Goal: Information Seeking & Learning: Learn about a topic

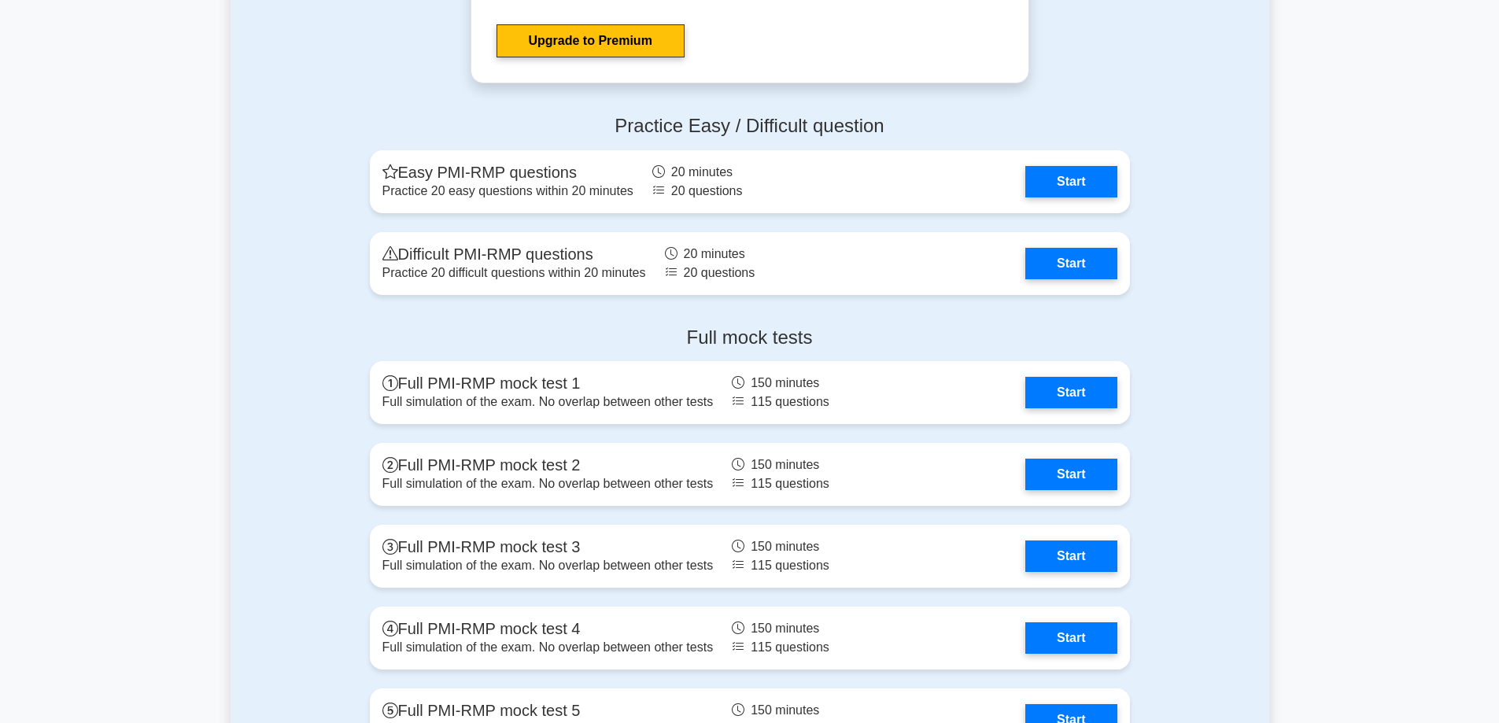
scroll to position [4249, 0]
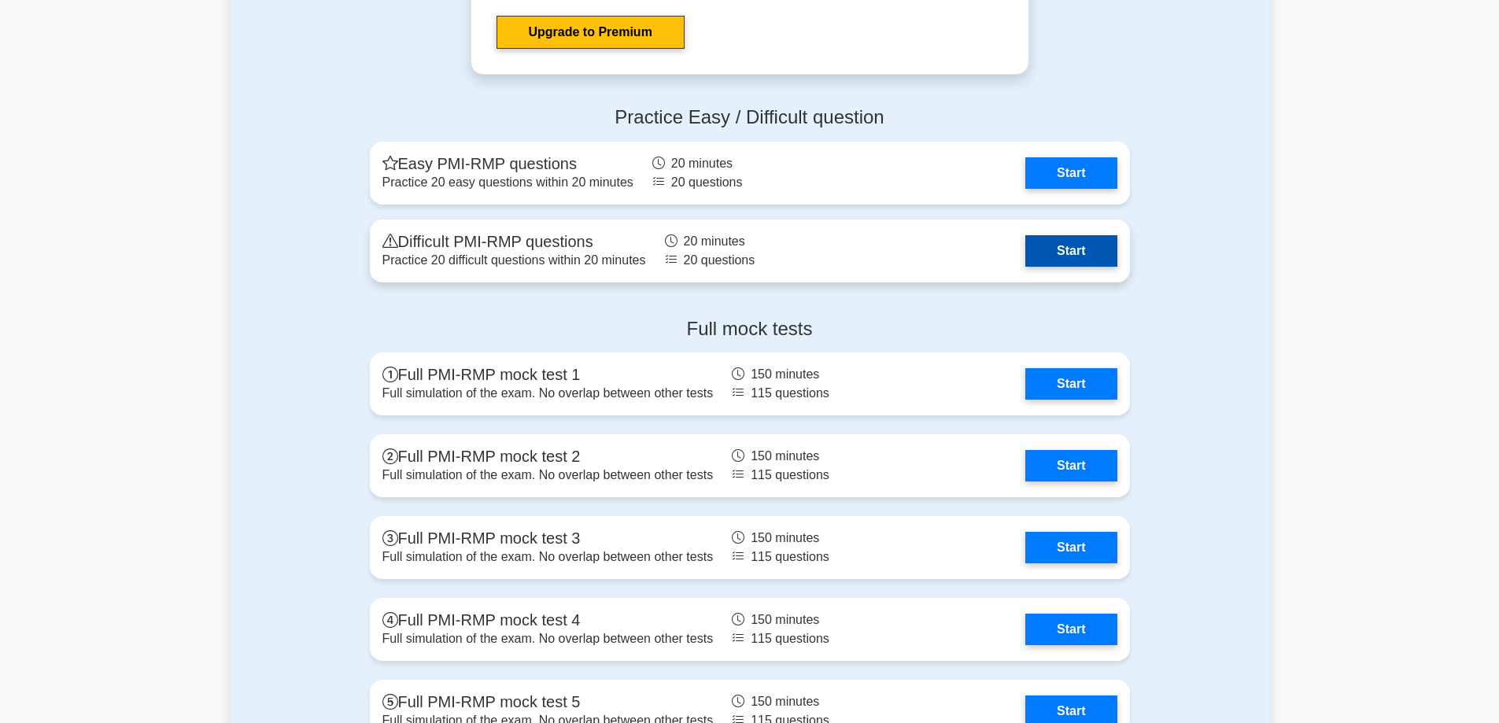
click at [1090, 255] on link "Start" at bounding box center [1070, 250] width 91 height 31
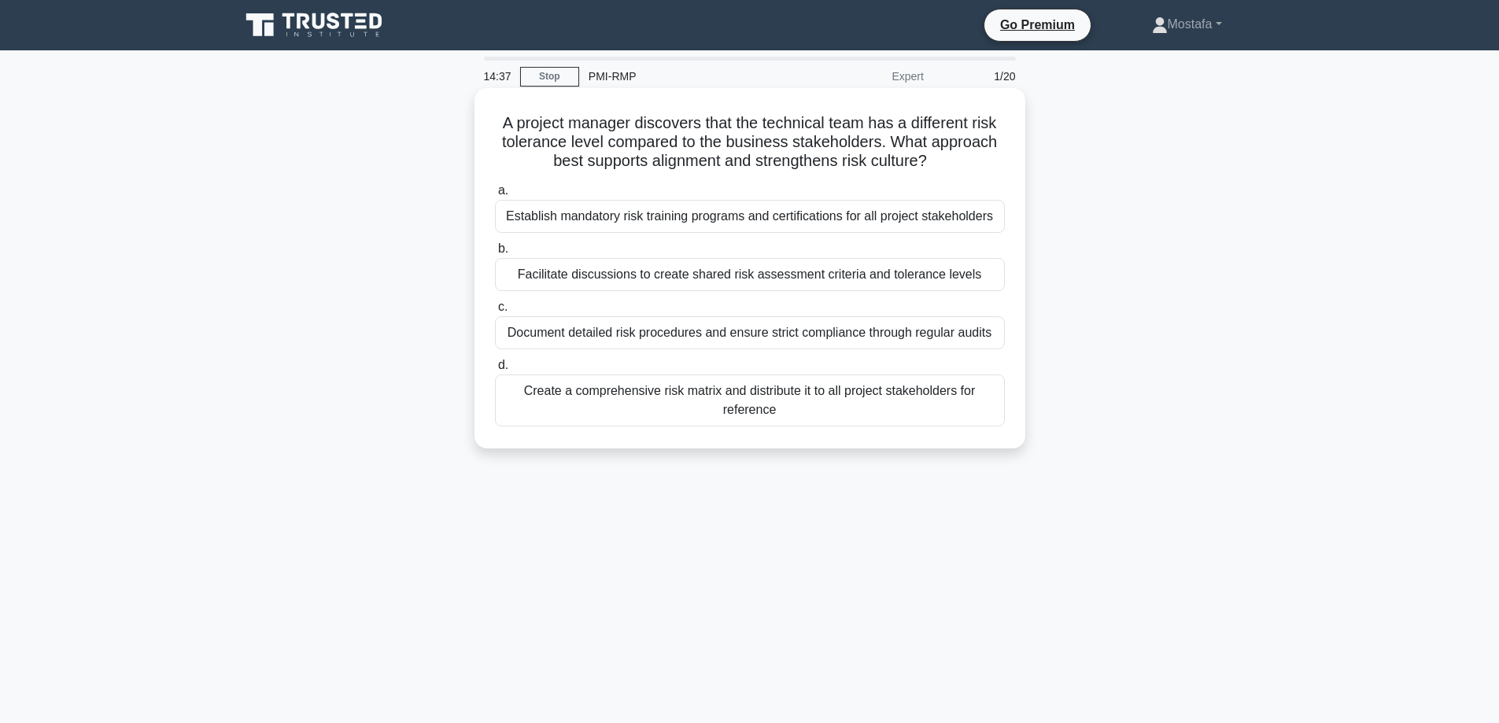
click at [984, 282] on div "Facilitate discussions to create shared risk assessment criteria and tolerance …" at bounding box center [750, 274] width 510 height 33
click at [495, 254] on input "b. Facilitate discussions to create shared risk assessment criteria and toleran…" at bounding box center [495, 249] width 0 height 10
click at [989, 411] on div "Complete transcripts of all expert responses from the previous round with detai…" at bounding box center [750, 401] width 510 height 52
click at [495, 371] on input "d. Complete transcripts of all expert responses from the previous round with de…" at bounding box center [495, 365] width 0 height 10
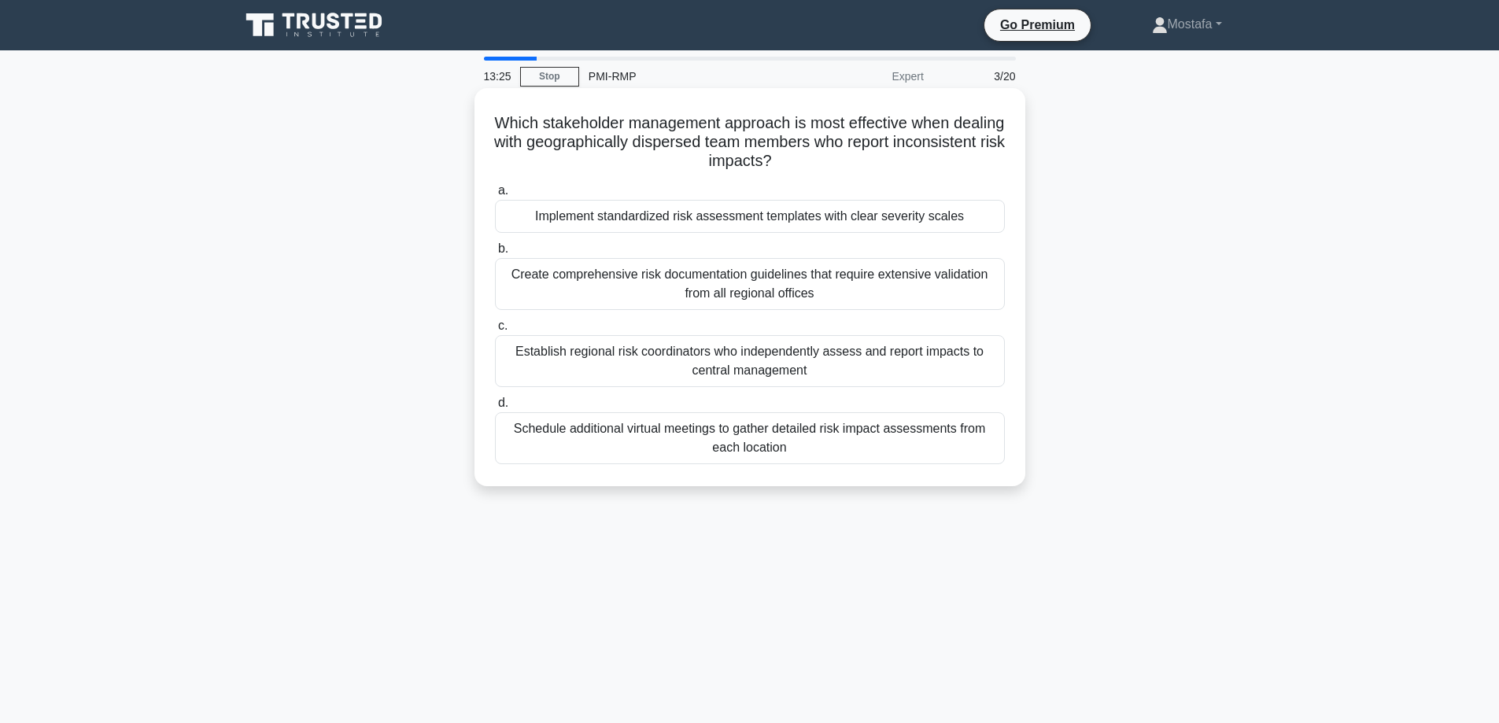
click at [987, 222] on div "Implement standardized risk assessment templates with clear severity scales" at bounding box center [750, 216] width 510 height 33
click at [495, 196] on input "a. Implement standardized risk assessment templates with clear severity scales" at bounding box center [495, 191] width 0 height 10
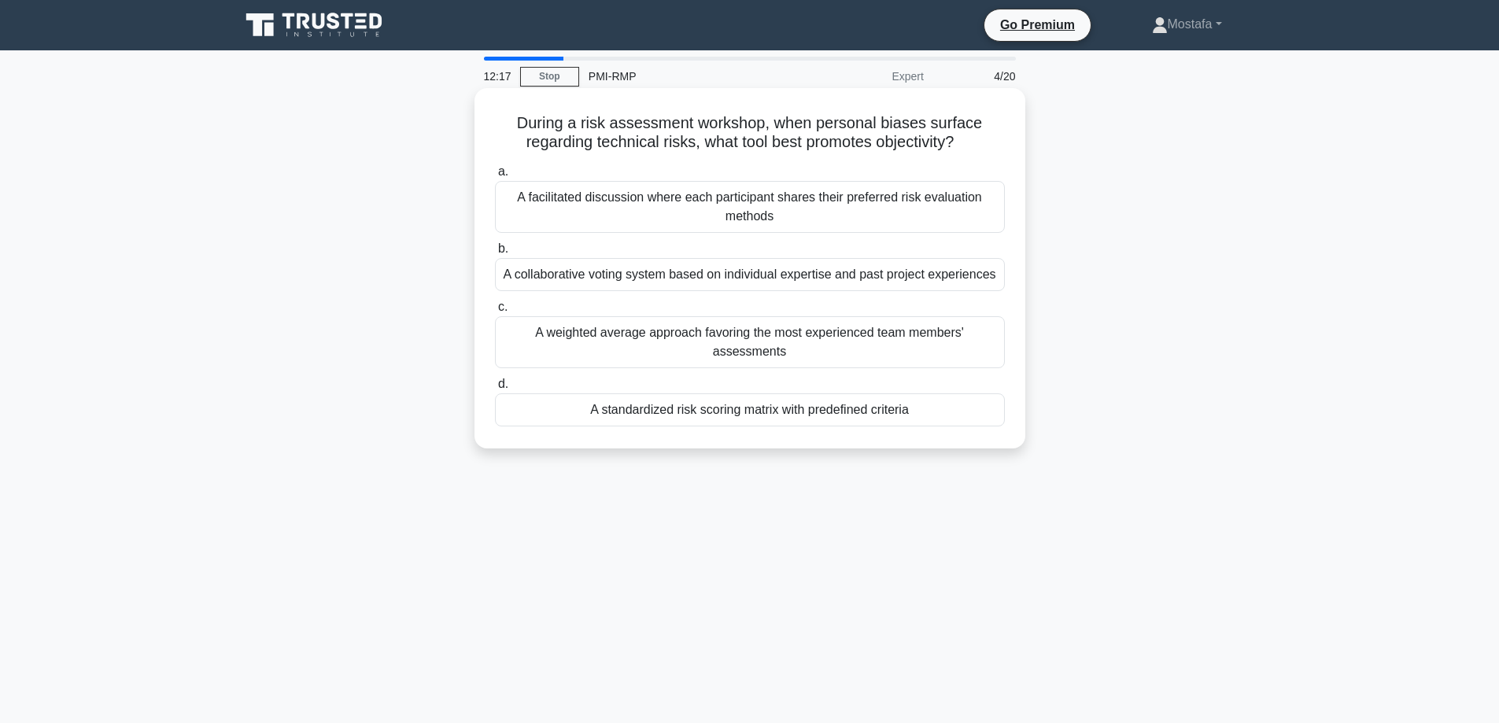
click at [992, 280] on div "A collaborative voting system based on individual expertise and past project ex…" at bounding box center [750, 274] width 510 height 33
click at [495, 254] on input "b. A collaborative voting system based on individual expertise and past project…" at bounding box center [495, 249] width 0 height 10
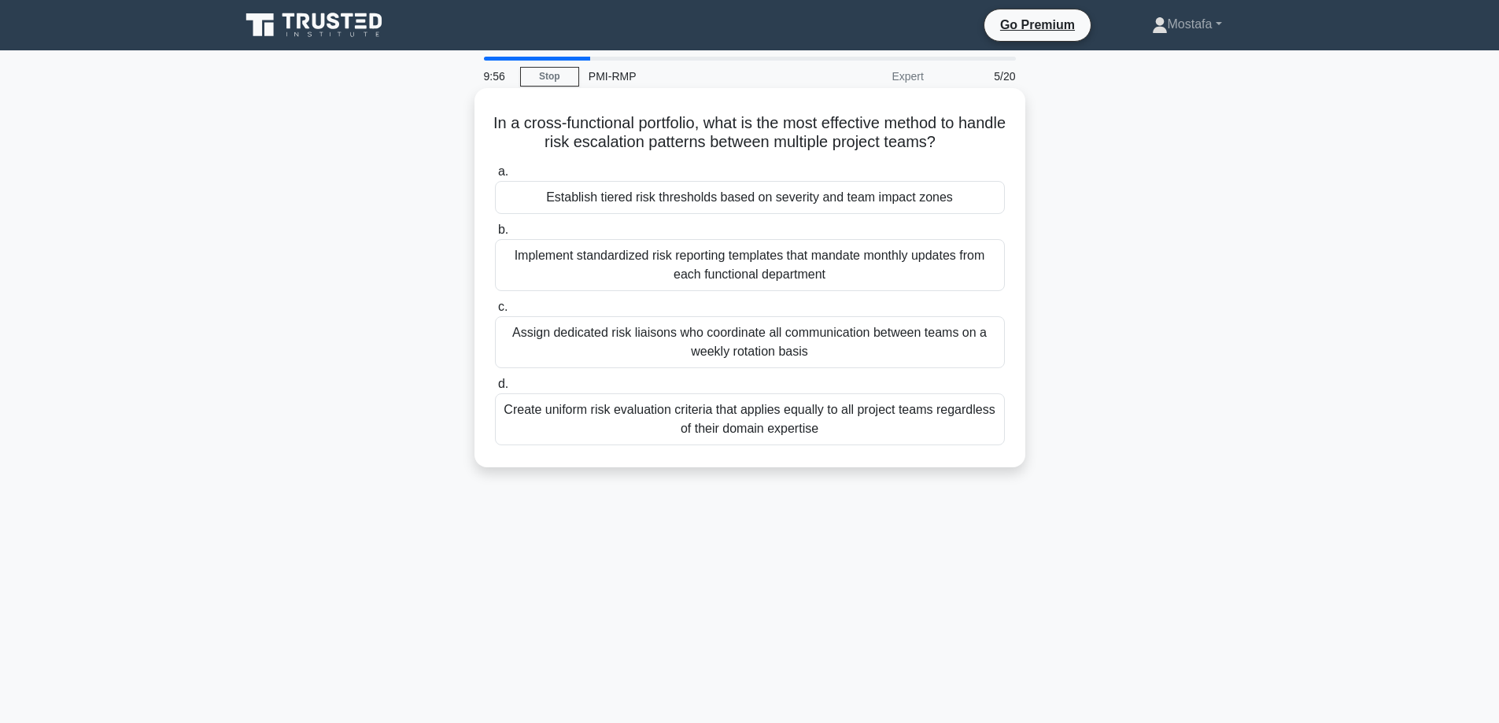
click at [983, 202] on div "Establish tiered risk thresholds based on severity and team impact zones" at bounding box center [750, 197] width 510 height 33
click at [495, 177] on input "a. Establish tiered risk thresholds based on severity and team impact zones" at bounding box center [495, 172] width 0 height 10
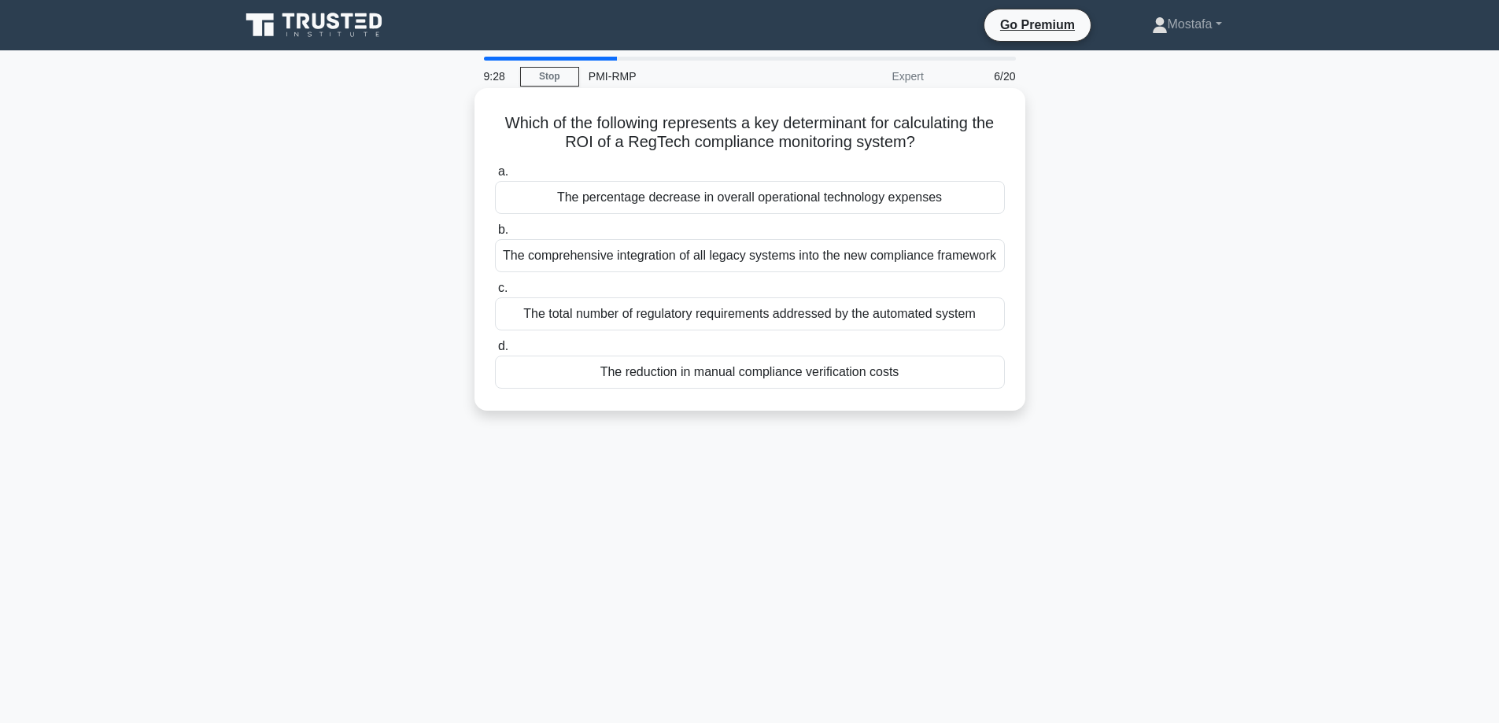
click at [988, 264] on div "The comprehensive integration of all legacy systems into the new compliance fra…" at bounding box center [750, 255] width 510 height 33
click at [495, 235] on input "b. The comprehensive integration of all legacy systems into the new compliance …" at bounding box center [495, 230] width 0 height 10
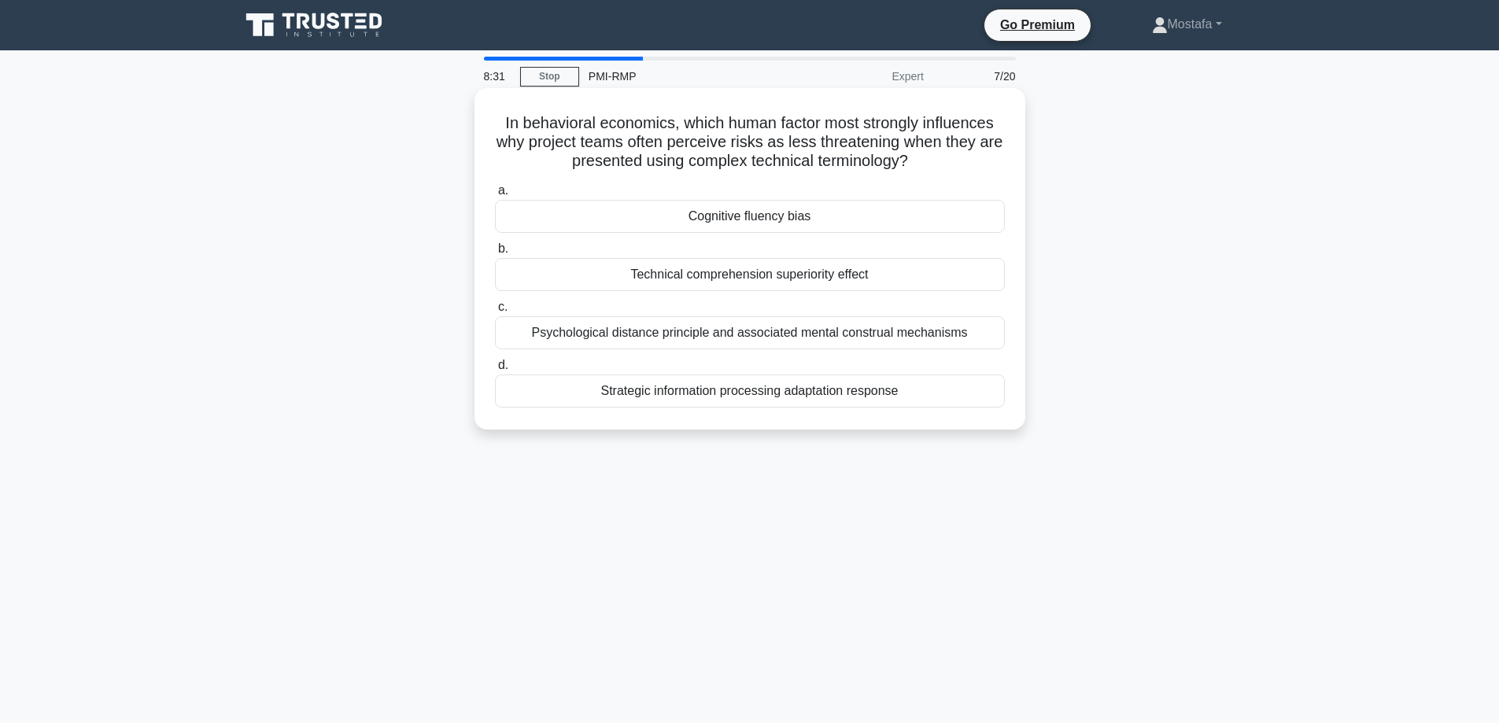
click at [933, 217] on div "Cognitive fluency bias" at bounding box center [750, 216] width 510 height 33
click at [495, 196] on input "a. Cognitive fluency bias" at bounding box center [495, 191] width 0 height 10
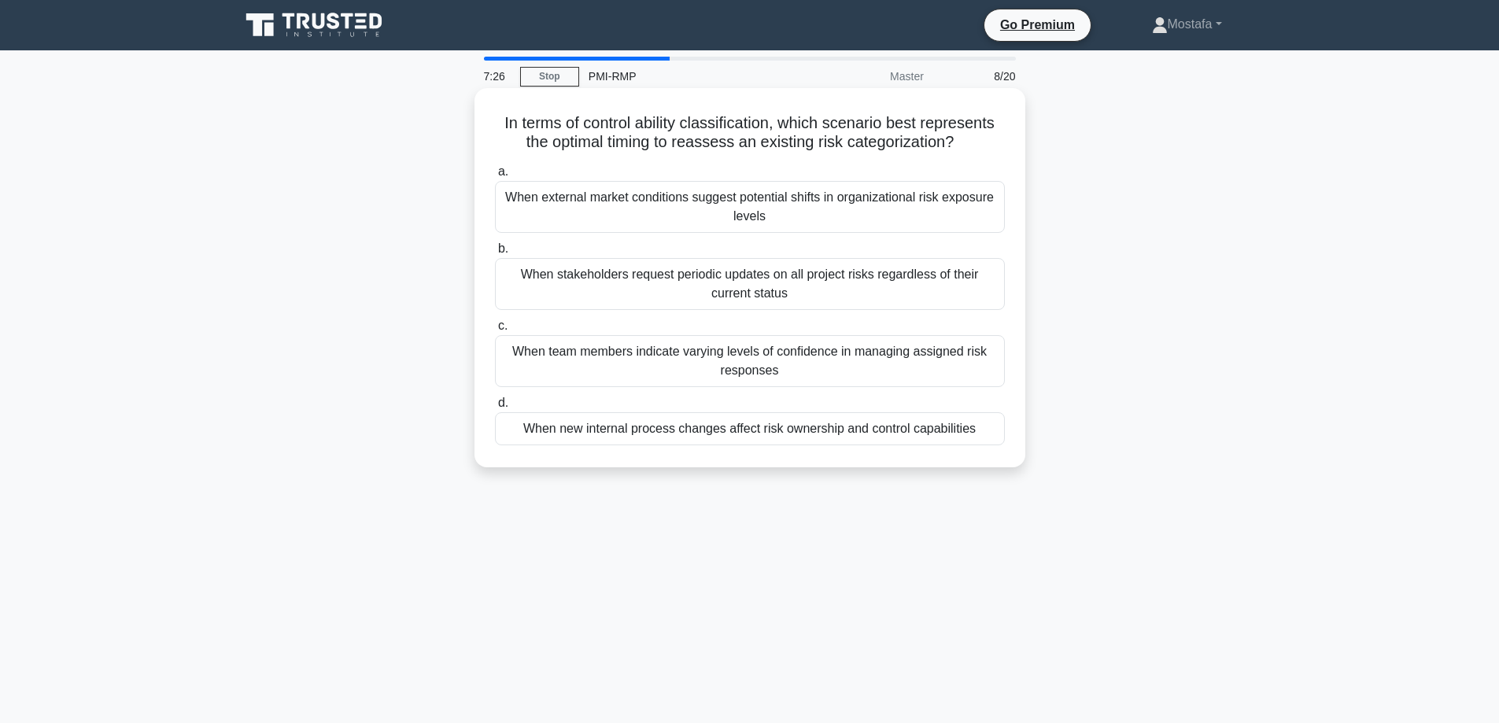
click at [995, 215] on div "When external market conditions suggest potential shifts in organizational risk…" at bounding box center [750, 207] width 510 height 52
click at [495, 177] on input "a. When external market conditions suggest potential shifts in organizational r…" at bounding box center [495, 172] width 0 height 10
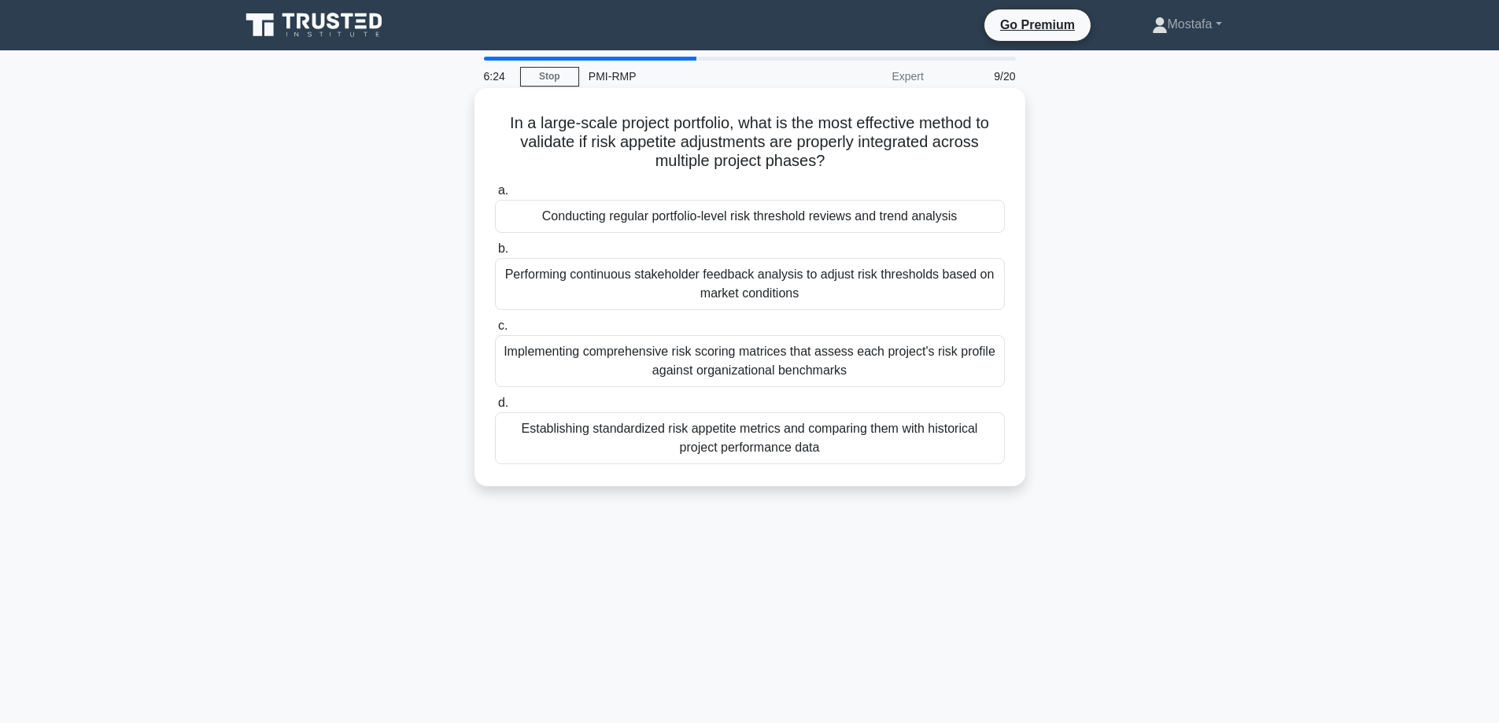
click at [944, 221] on div "Conducting regular portfolio-level risk threshold reviews and trend analysis" at bounding box center [750, 216] width 510 height 33
click at [495, 196] on input "a. Conducting regular portfolio-level risk threshold reviews and trend analysis" at bounding box center [495, 191] width 0 height 10
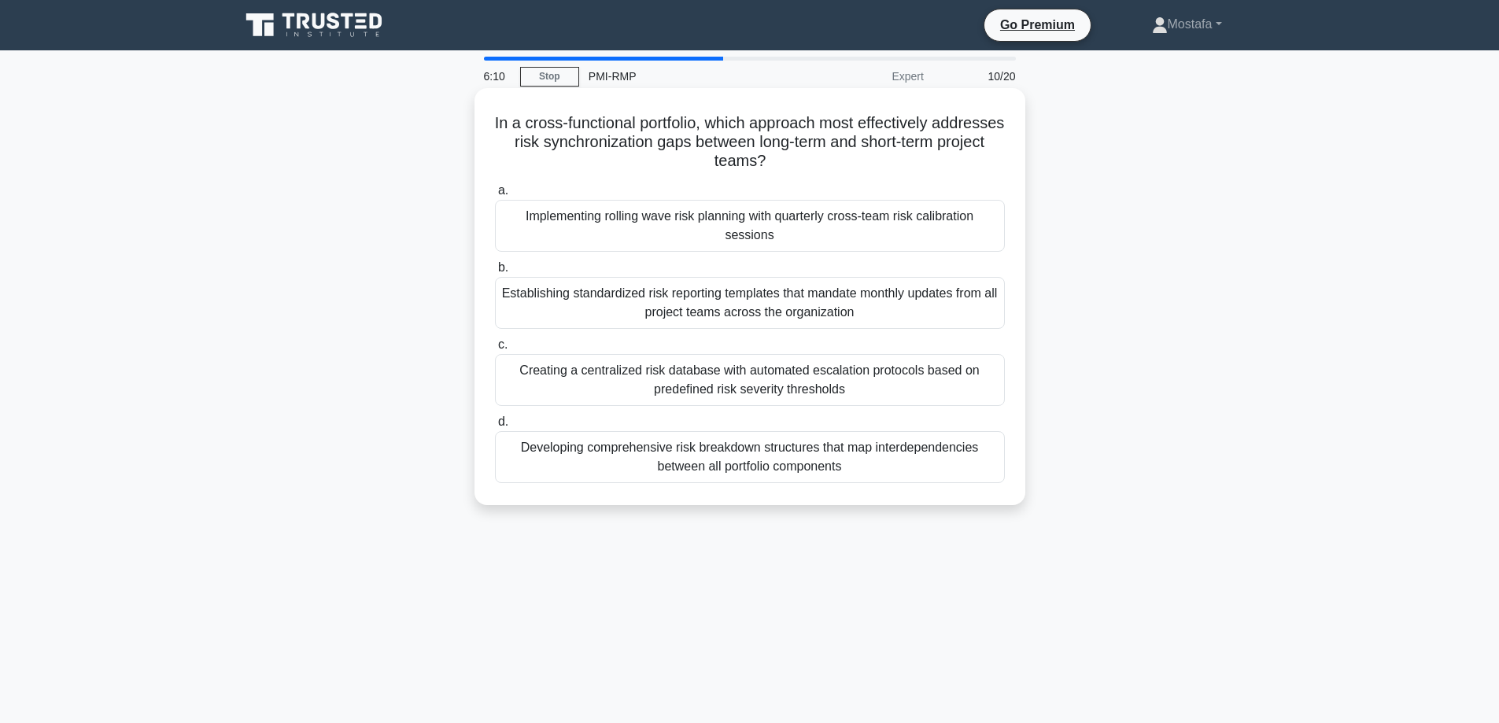
click at [919, 314] on div "Establishing standardized risk reporting templates that mandate monthly updates…" at bounding box center [750, 303] width 510 height 52
click at [495, 273] on input "b. Establishing standardized risk reporting templates that mandate monthly upda…" at bounding box center [495, 268] width 0 height 10
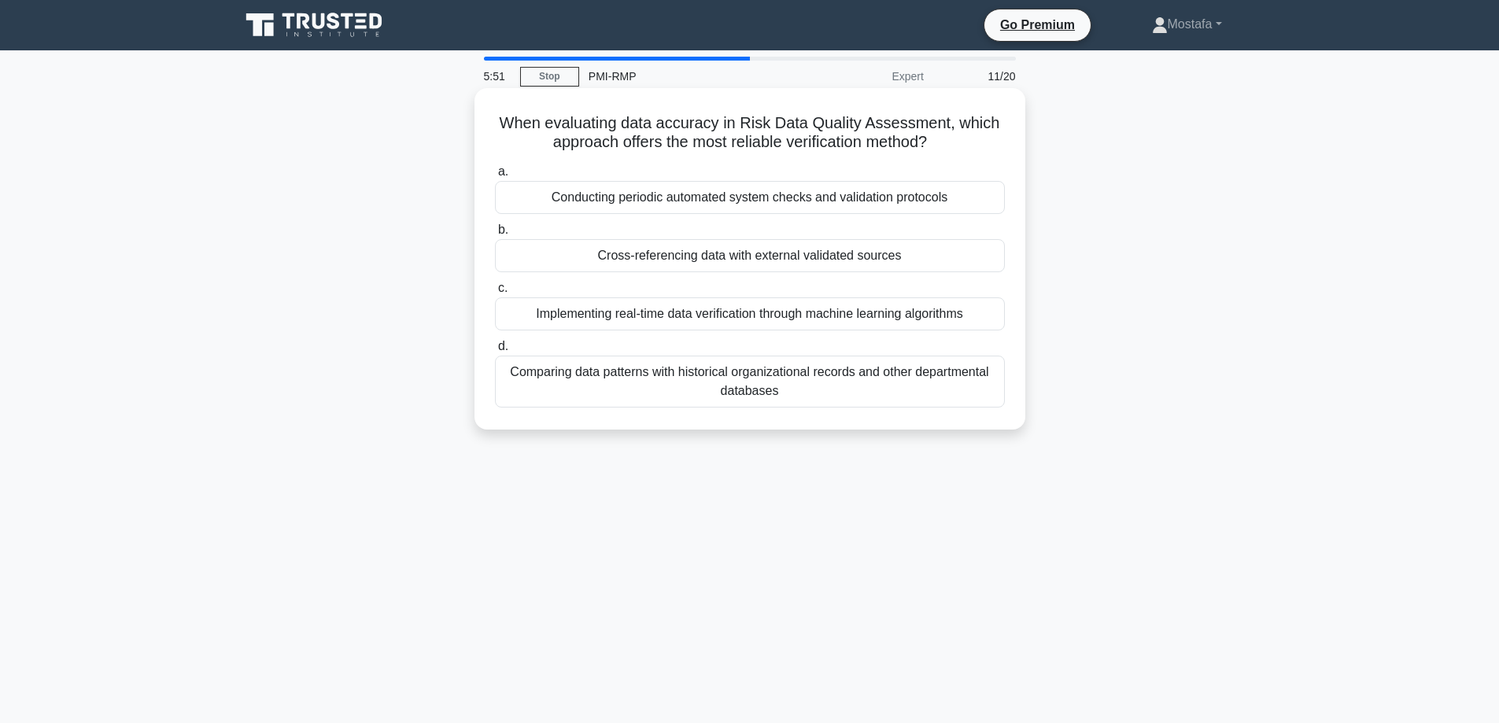
click at [927, 255] on div "Cross-referencing data with external validated sources" at bounding box center [750, 255] width 510 height 33
click at [495, 235] on input "b. Cross-referencing data with external validated sources" at bounding box center [495, 230] width 0 height 10
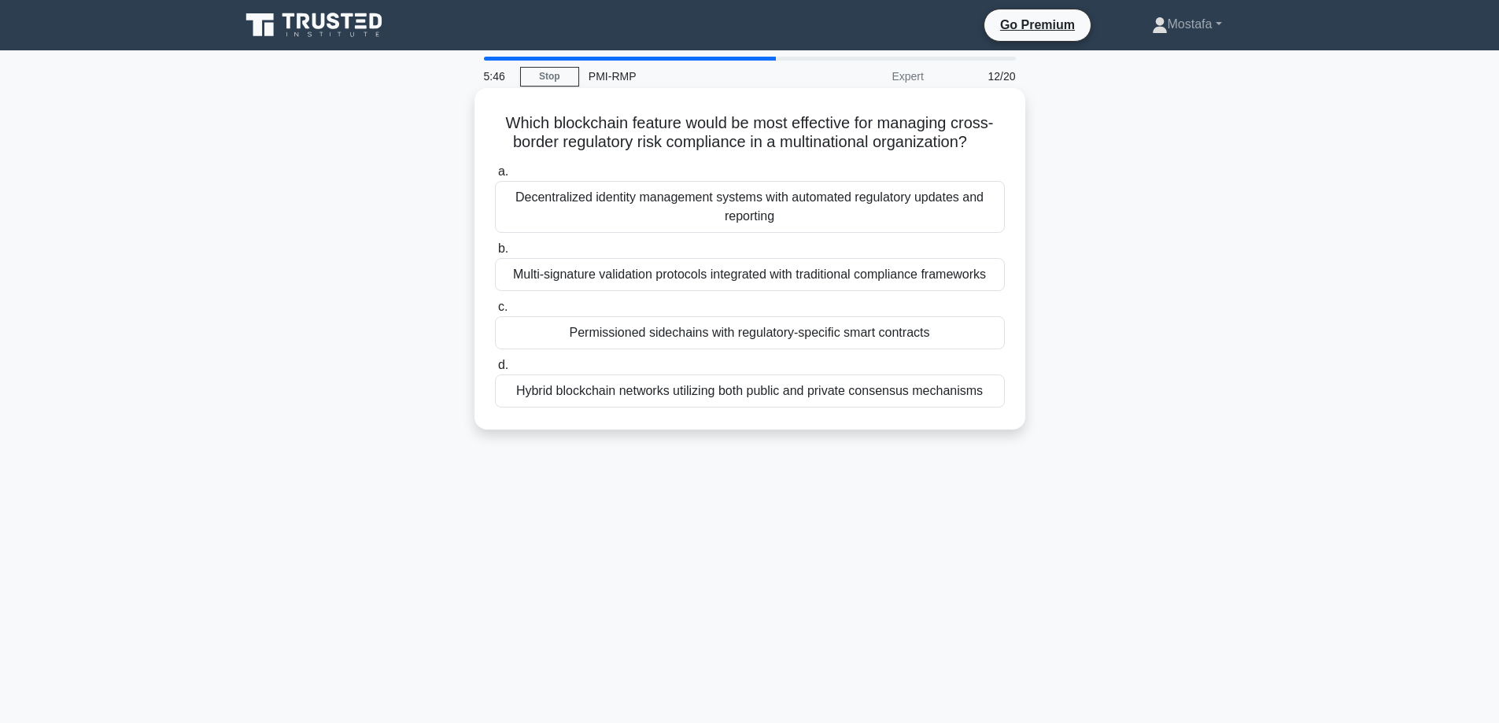
click at [959, 338] on div "Permissioned sidechains with regulatory-specific smart contracts" at bounding box center [750, 332] width 510 height 33
click at [495, 312] on input "c. Permissioned sidechains with regulatory-specific smart contracts" at bounding box center [495, 307] width 0 height 10
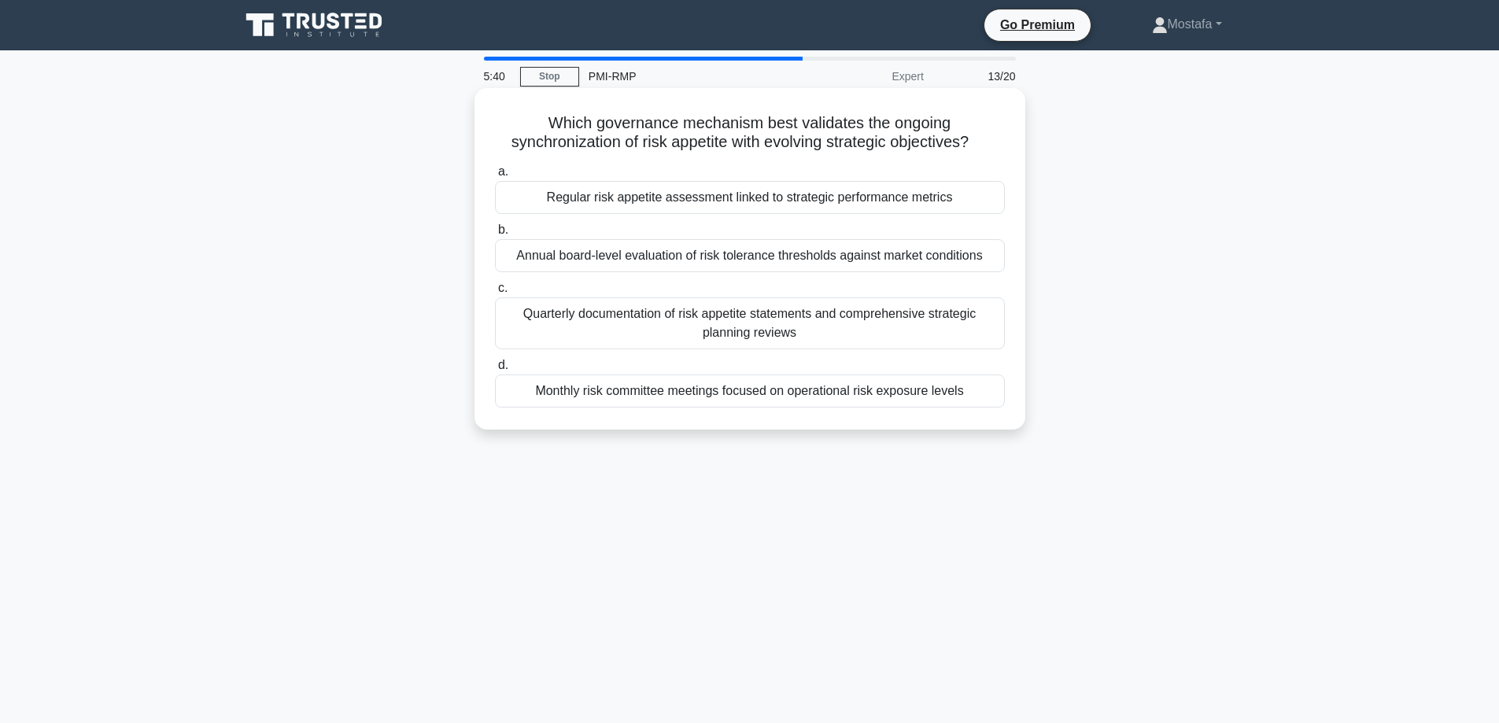
click at [963, 194] on div "Regular risk appetite assessment linked to strategic performance metrics" at bounding box center [750, 197] width 510 height 33
click at [495, 177] on input "a. Regular risk appetite assessment linked to strategic performance metrics" at bounding box center [495, 172] width 0 height 10
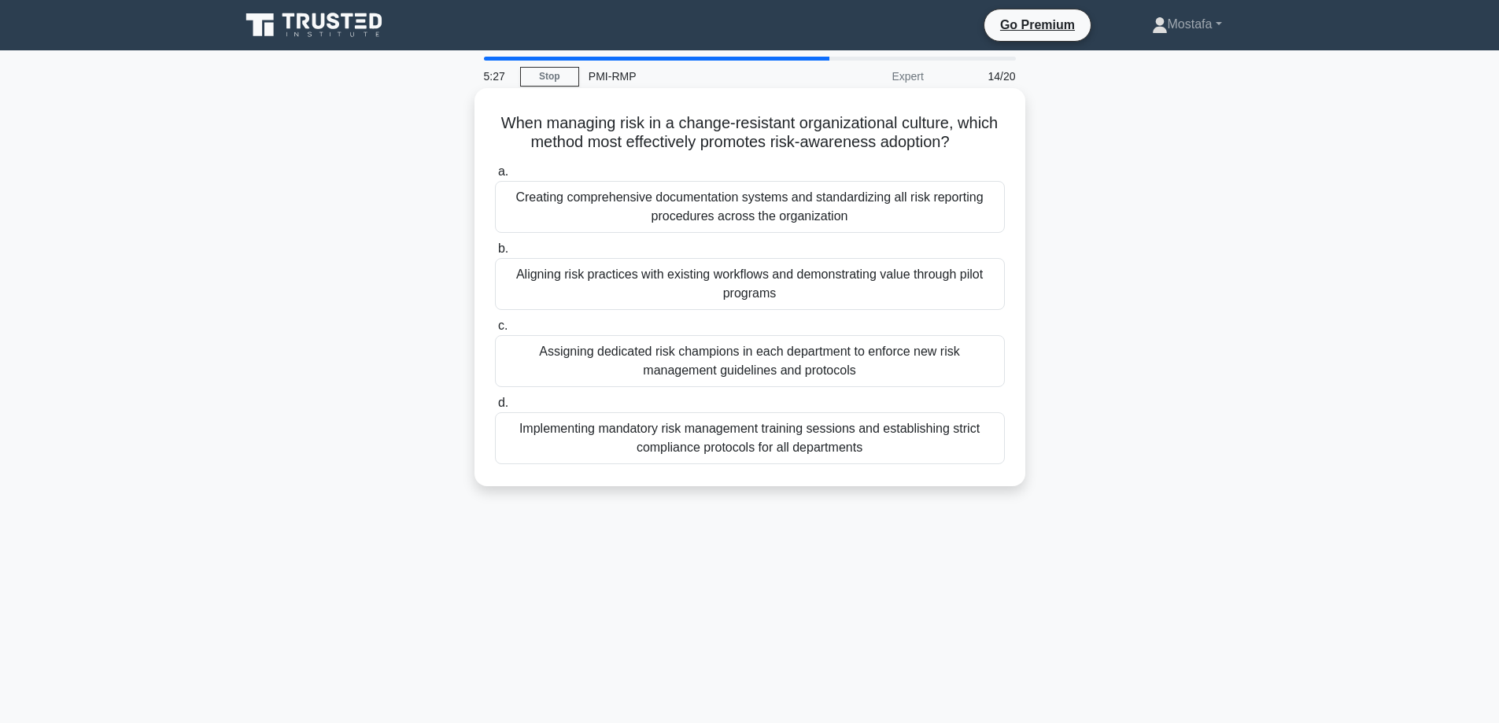
click at [952, 297] on div "Aligning risk practices with existing workflows and demonstrating value through…" at bounding box center [750, 284] width 510 height 52
click at [495, 254] on input "b. Aligning risk practices with existing workflows and demonstrating value thro…" at bounding box center [495, 249] width 0 height 10
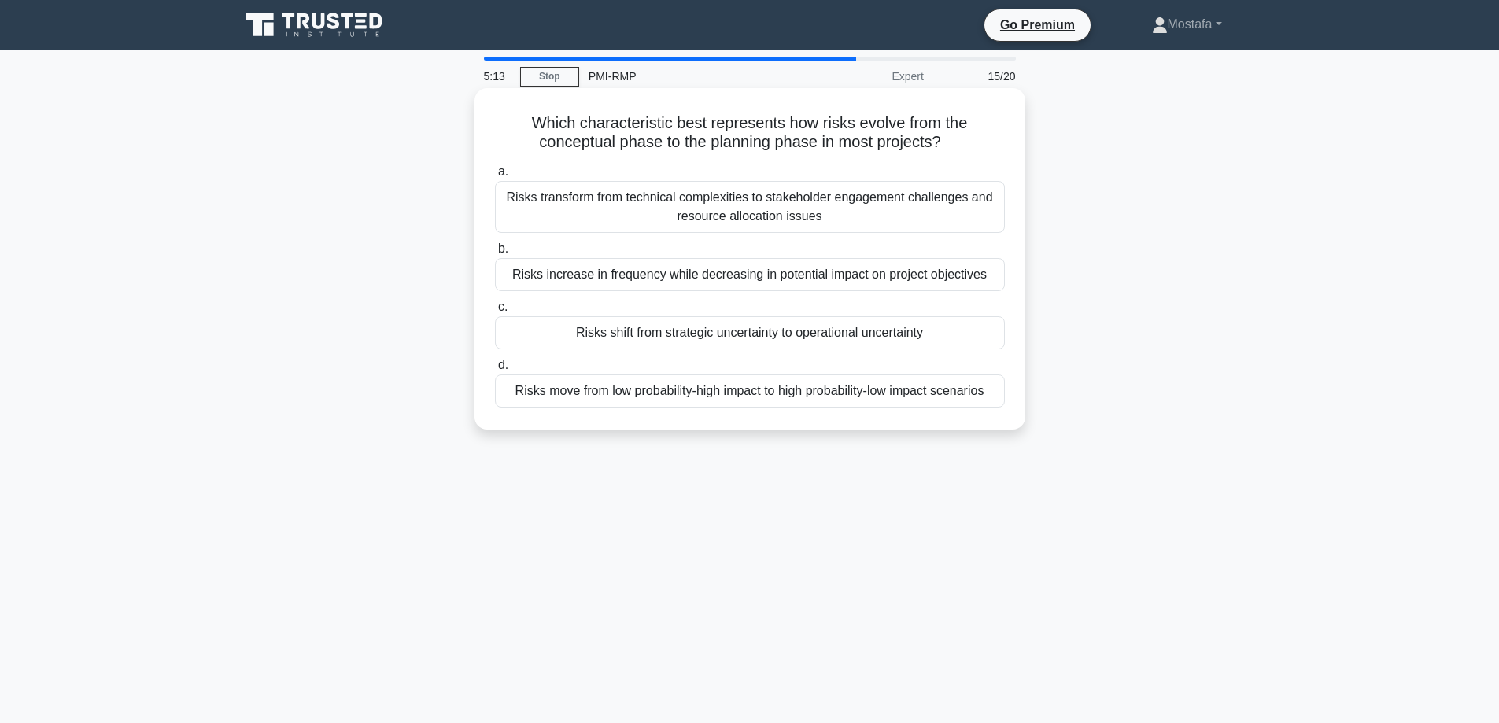
click at [980, 277] on div "Risks increase in frequency while decreasing in potential impact on project obj…" at bounding box center [750, 274] width 510 height 33
click at [495, 254] on input "b. Risks increase in frequency while decreasing in potential impact on project …" at bounding box center [495, 249] width 0 height 10
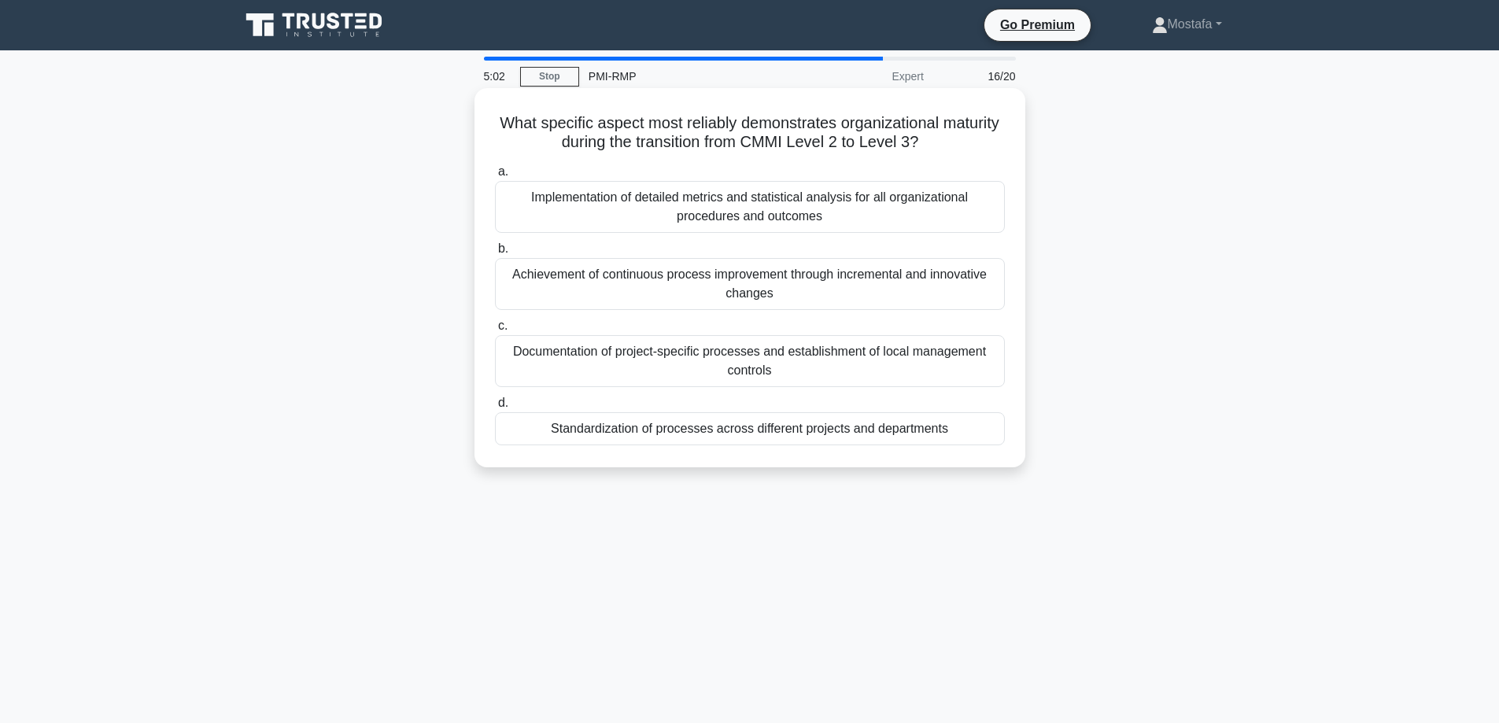
click at [973, 298] on div "Achievement of continuous process improvement through incremental and innovativ…" at bounding box center [750, 284] width 510 height 52
click at [495, 254] on input "b. Achievement of continuous process improvement through incremental and innova…" at bounding box center [495, 249] width 0 height 10
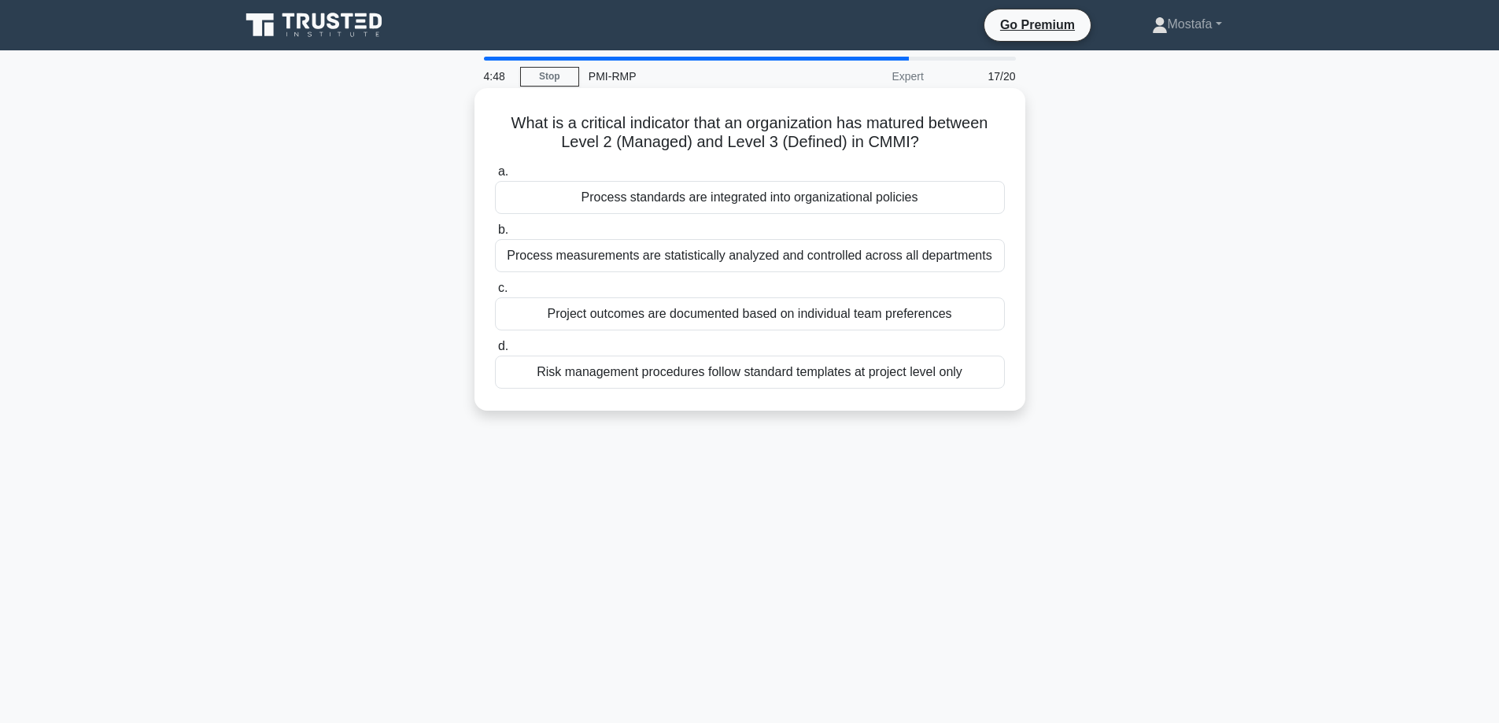
click at [987, 198] on div "Process standards are integrated into organizational policies" at bounding box center [750, 197] width 510 height 33
click at [495, 177] on input "a. Process standards are integrated into organizational policies" at bounding box center [495, 172] width 0 height 10
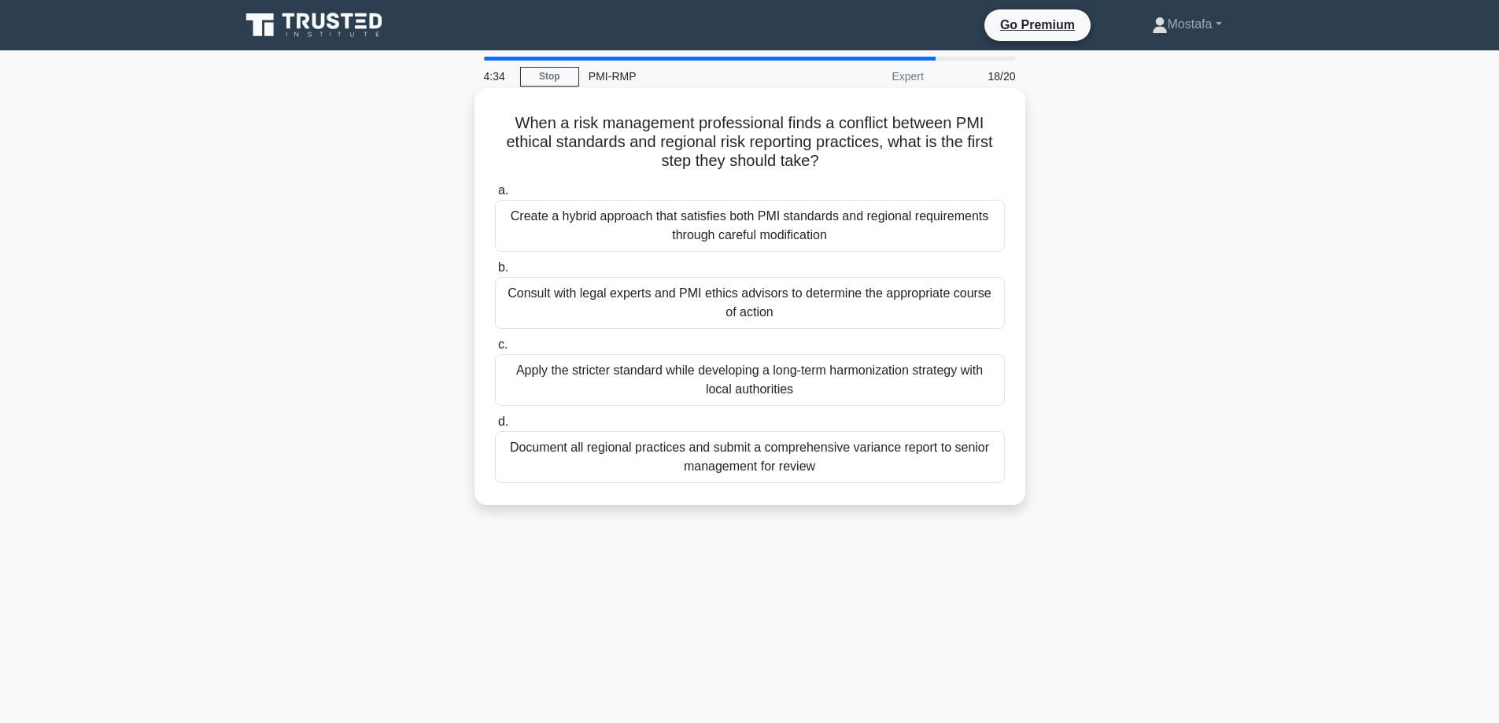
click at [989, 310] on div "Consult with legal experts and PMI ethics advisors to determine the appropriate…" at bounding box center [750, 303] width 510 height 52
click at [495, 273] on input "b. Consult with legal experts and PMI ethics advisors to determine the appropri…" at bounding box center [495, 268] width 0 height 10
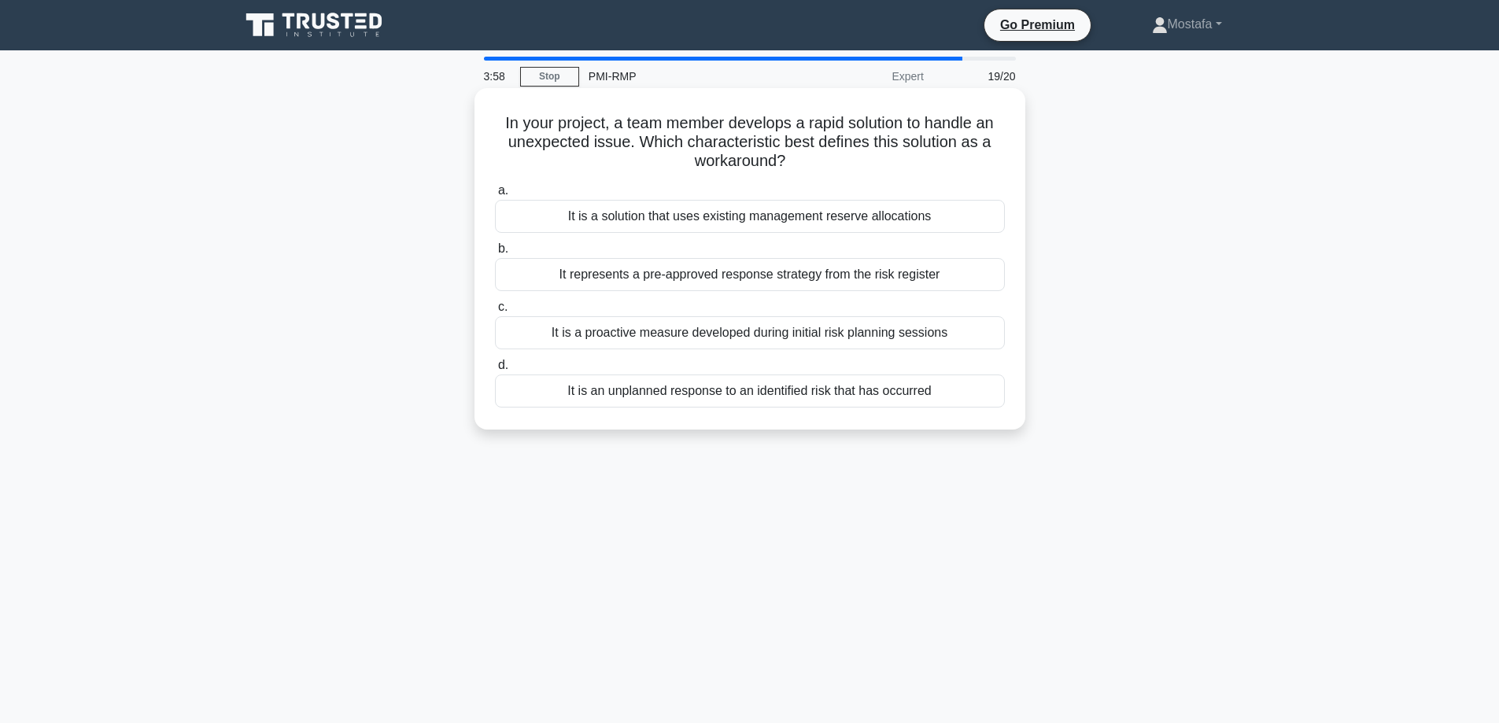
click at [992, 221] on div "It is a solution that uses existing management reserve allocations" at bounding box center [750, 216] width 510 height 33
click at [495, 196] on input "a. It is a solution that uses existing management reserve allocations" at bounding box center [495, 191] width 0 height 10
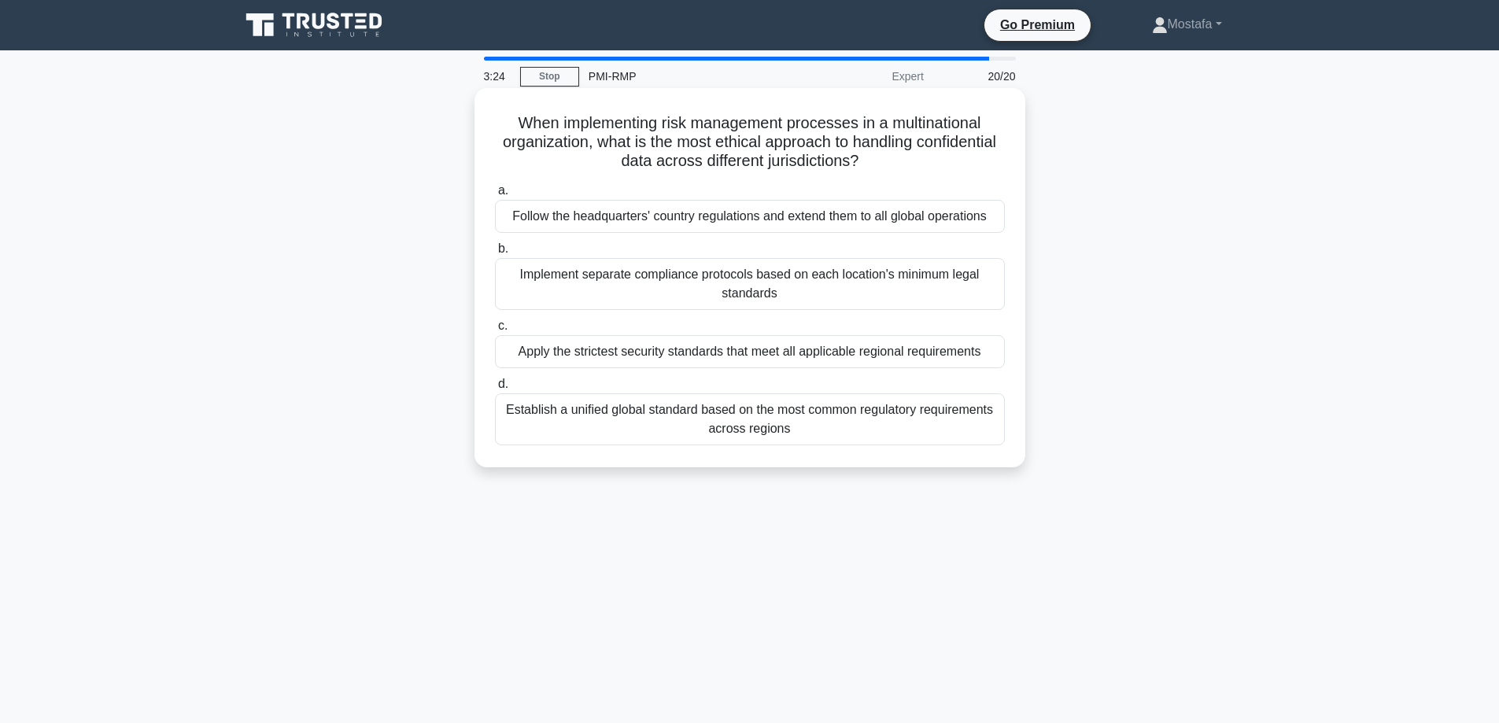
click at [998, 360] on div "Apply the strictest security standards that meet all applicable regional requir…" at bounding box center [750, 351] width 510 height 33
click at [495, 331] on input "c. Apply the strictest security standards that meet all applicable regional req…" at bounding box center [495, 326] width 0 height 10
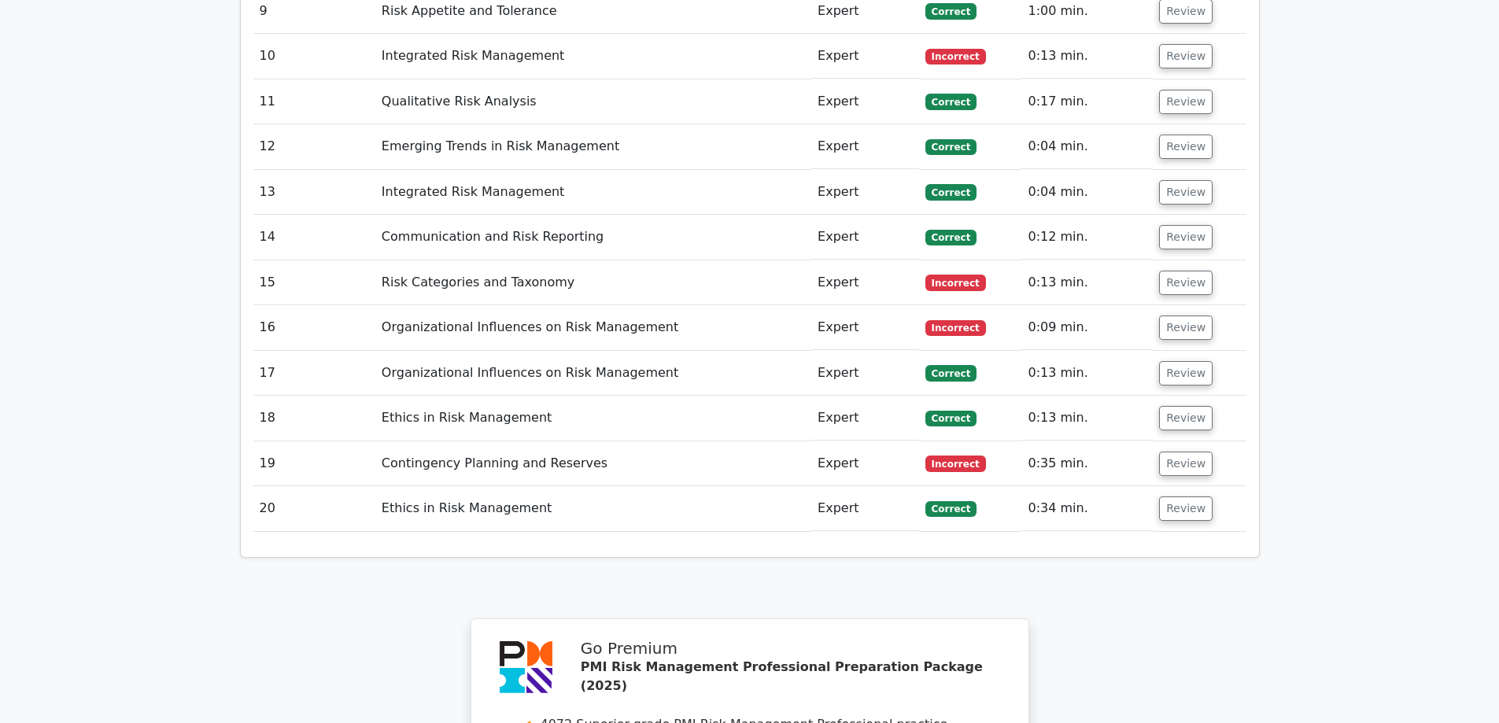
scroll to position [2754, 0]
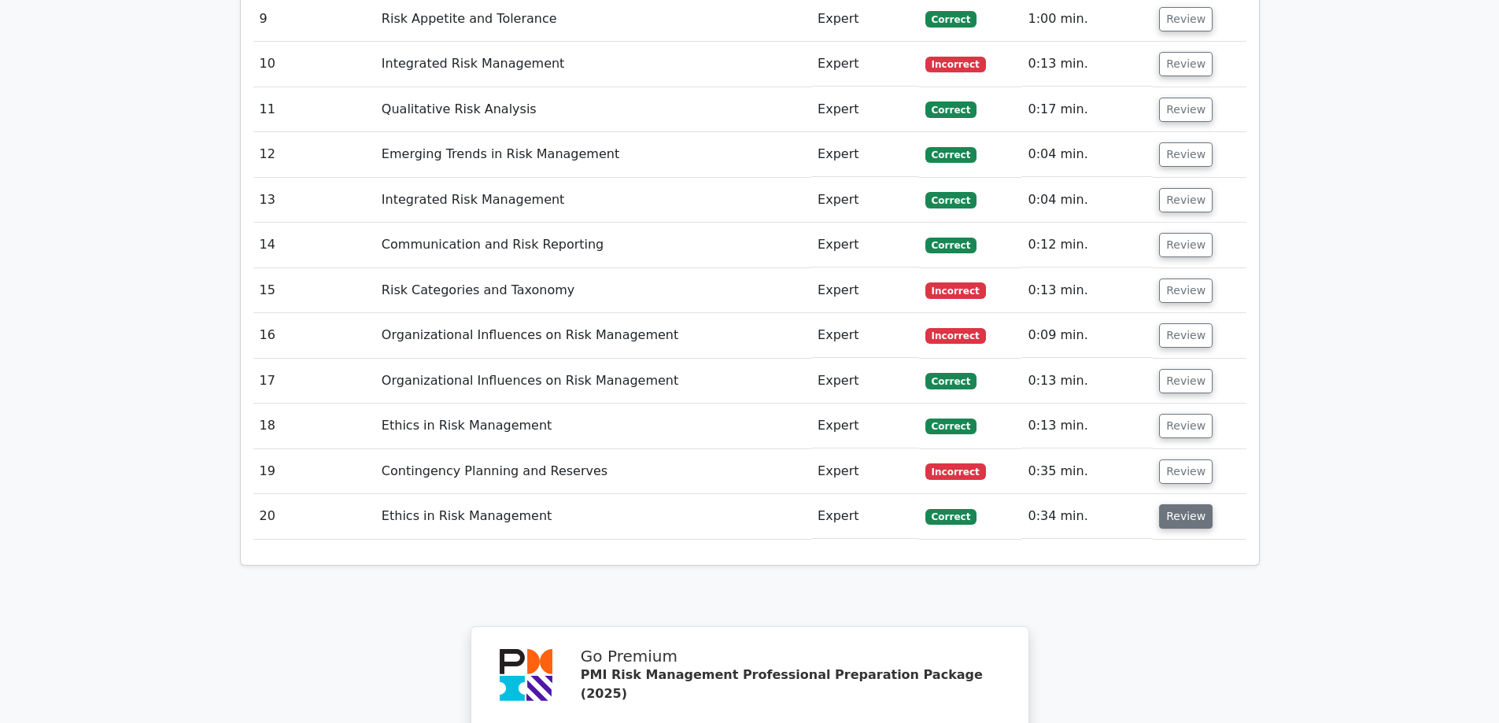
click at [1180, 504] on button "Review" at bounding box center [1186, 516] width 54 height 24
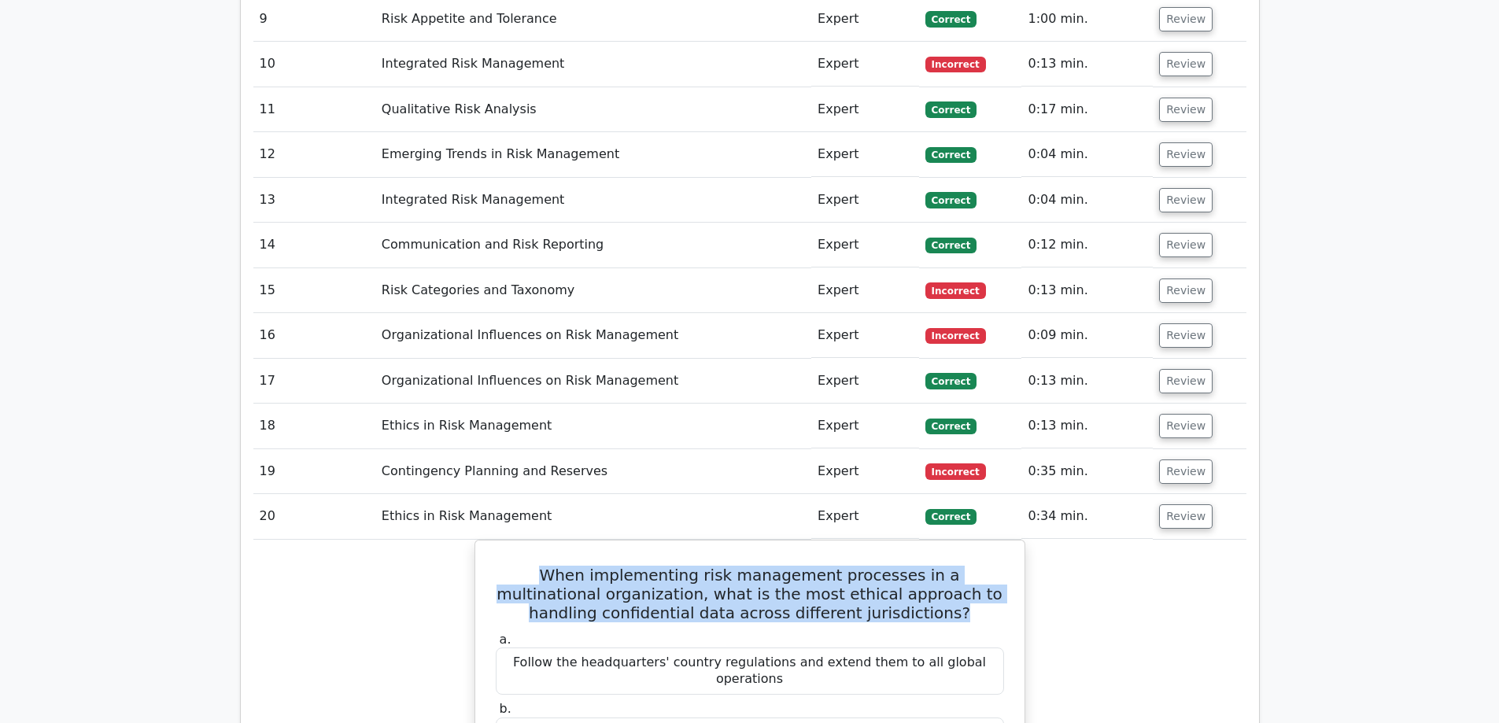
drag, startPoint x: 928, startPoint y: 467, endPoint x: 448, endPoint y: 427, distance: 481.7
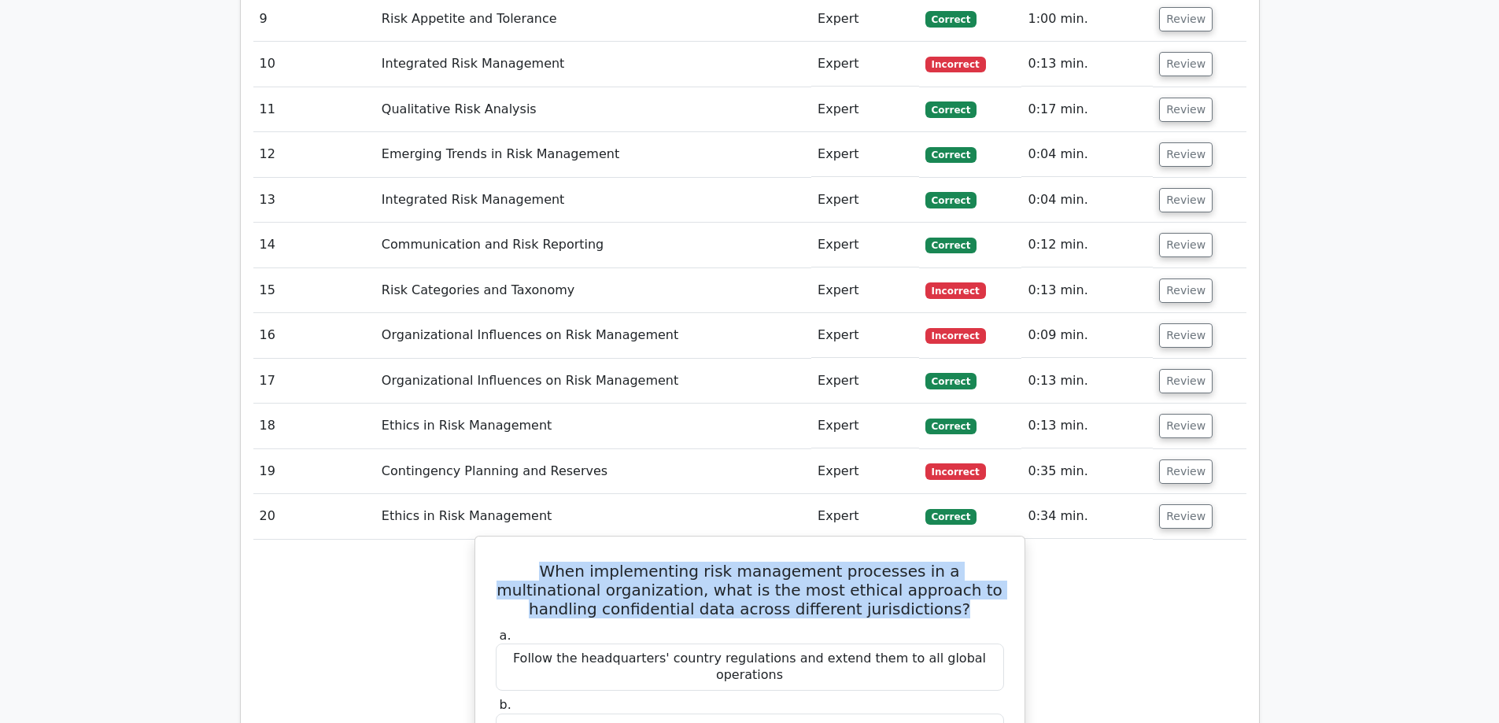
copy h5 "When implementing risk management processes in a multinational organization, wh…"
drag, startPoint x: 995, startPoint y: 637, endPoint x: 499, endPoint y: 633, distance: 496.6
copy div "Apply the strictest security standards that meet all applicable regional requir…"
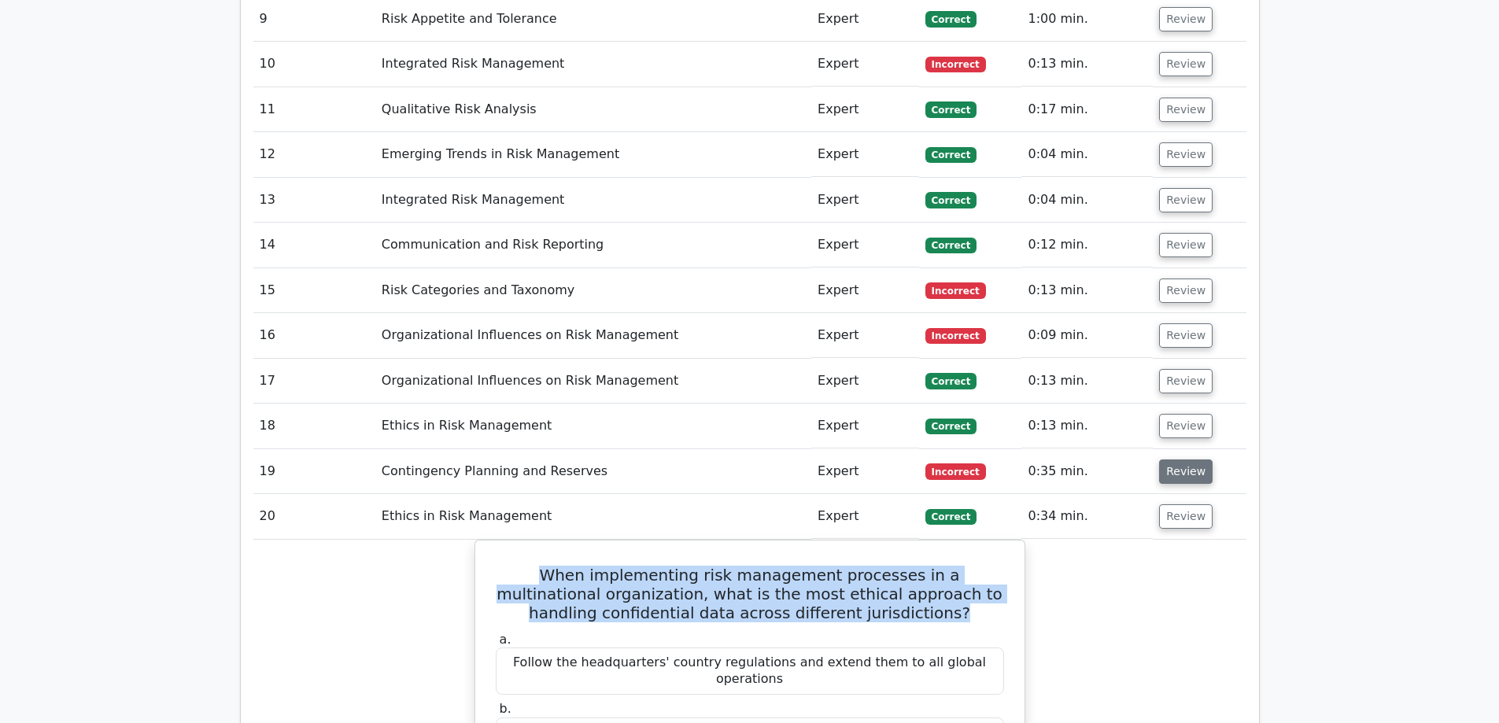
click at [1184, 460] on button "Review" at bounding box center [1186, 472] width 54 height 24
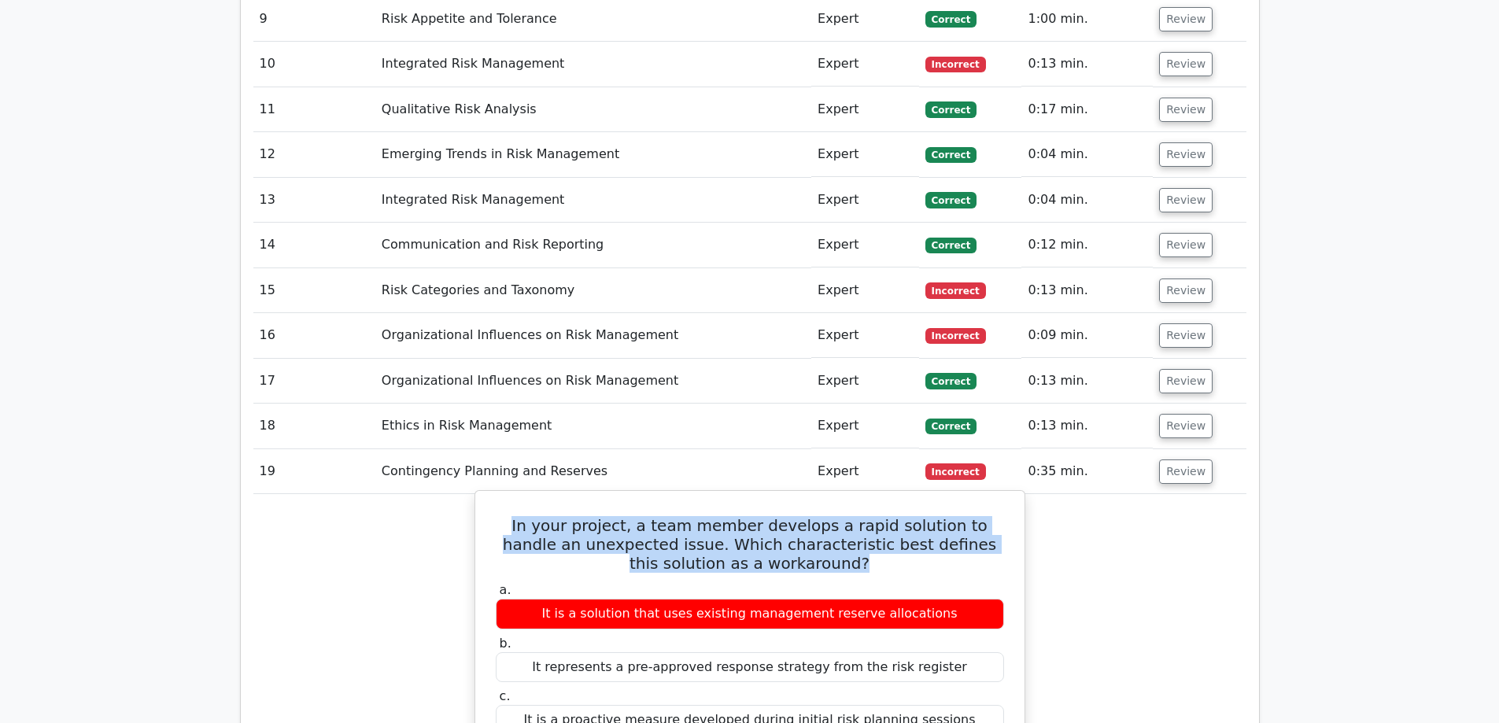
drag, startPoint x: 820, startPoint y: 429, endPoint x: 481, endPoint y: 378, distance: 343.0
copy h5 "In your project, a team member develops a rapid solution to handle an unexpecte…"
drag, startPoint x: 954, startPoint y: 632, endPoint x: 532, endPoint y: 632, distance: 421.8
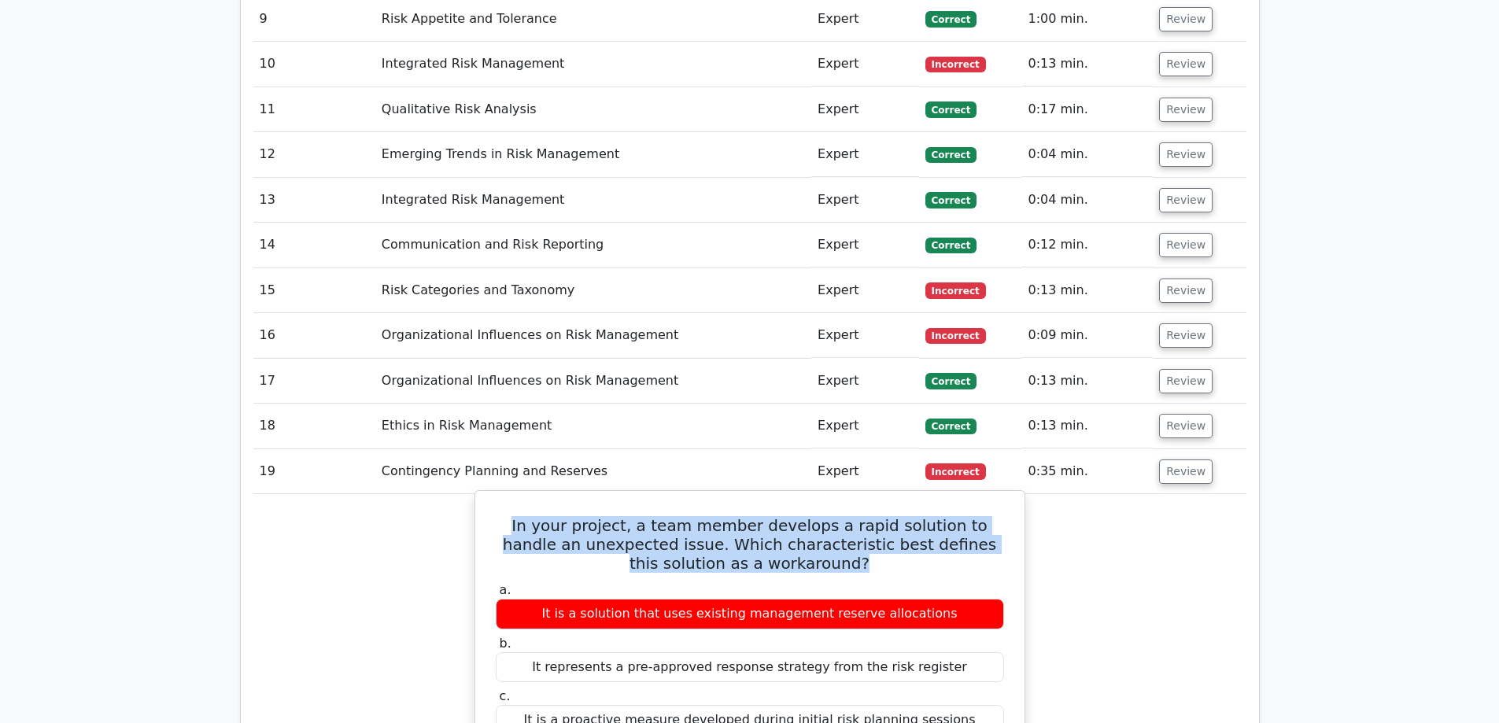
copy div "It is an unplanned response to an identified risk that has occurred"
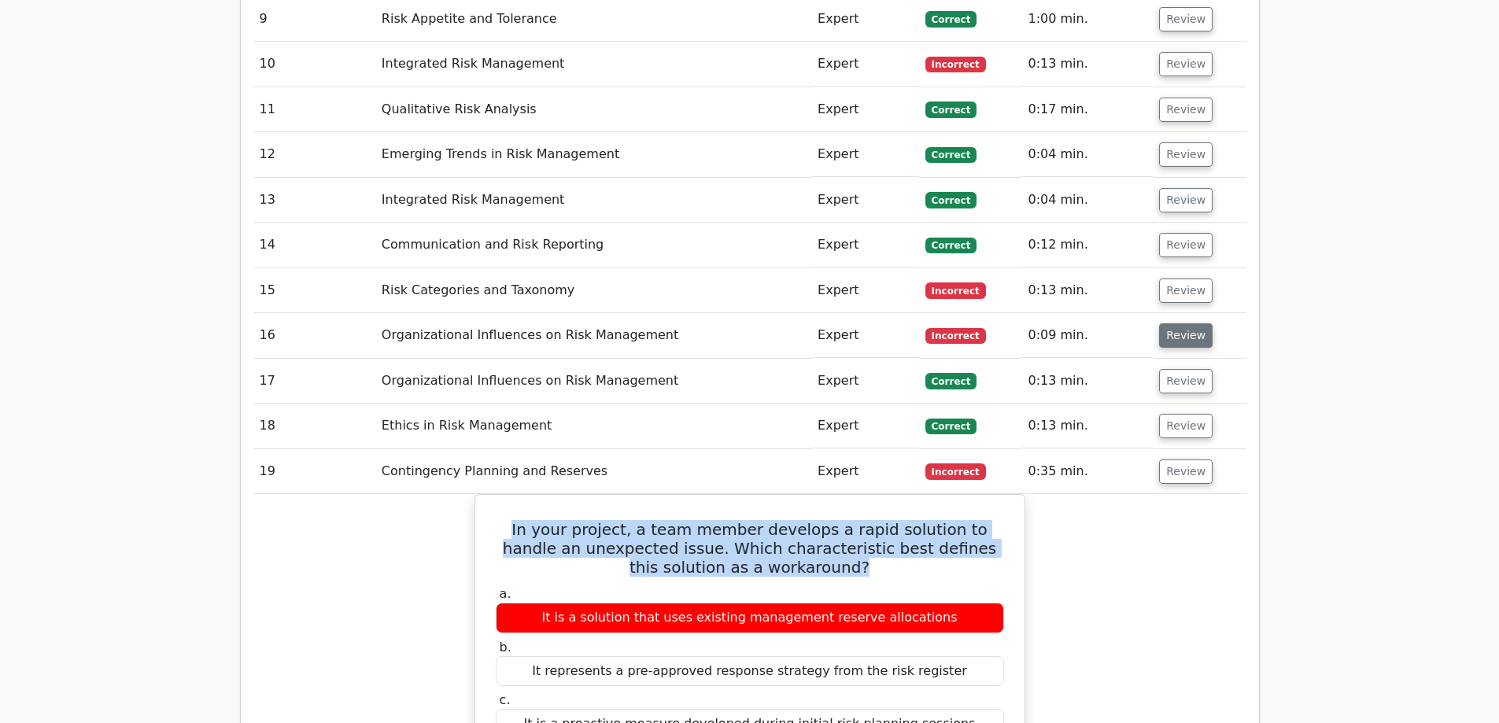
click at [1173, 323] on button "Review" at bounding box center [1186, 335] width 54 height 24
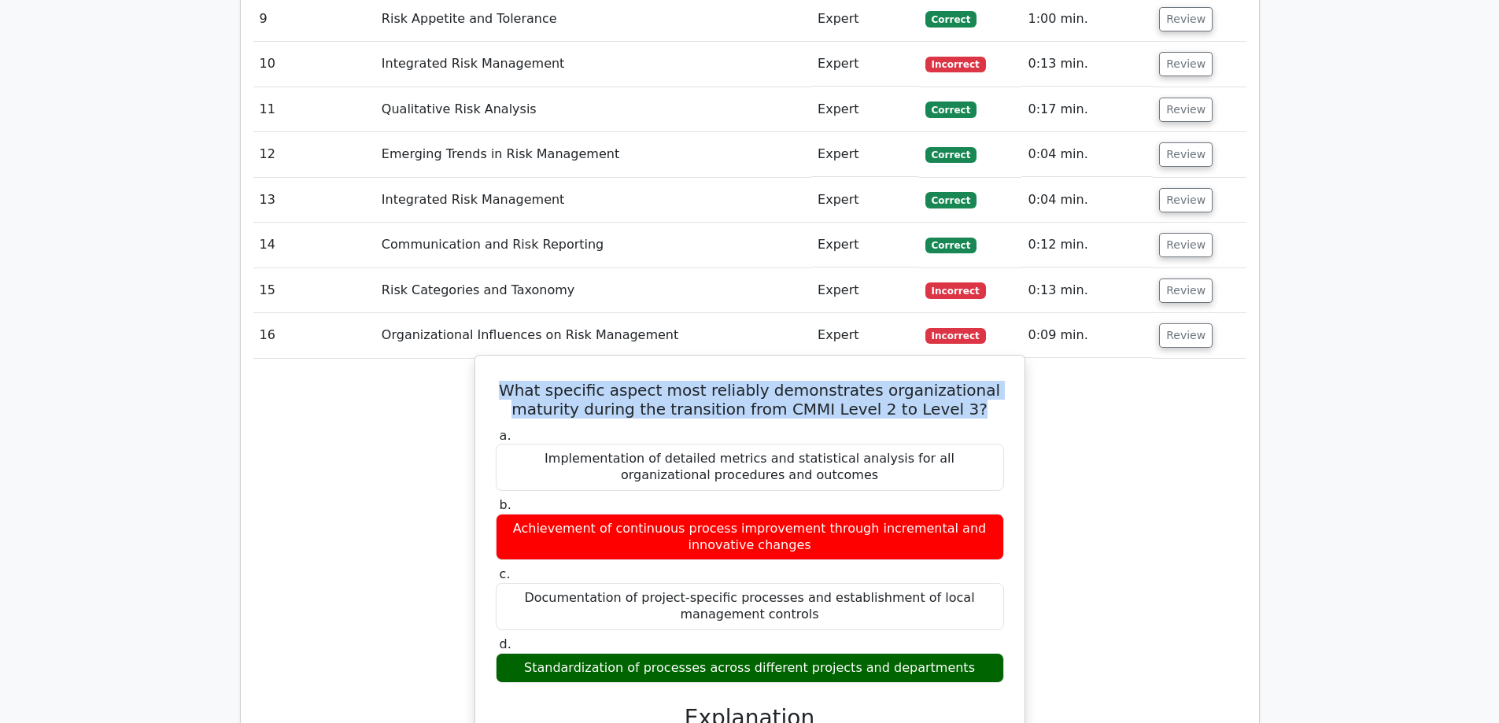
drag, startPoint x: 981, startPoint y: 276, endPoint x: 507, endPoint y: 236, distance: 476.2
copy h5 "What specific aspect most reliably demonstrates organizational maturity during …"
drag, startPoint x: 957, startPoint y: 524, endPoint x: 508, endPoint y: 531, distance: 449.4
click at [508, 653] on div "Standardization of processes across different projects and departments" at bounding box center [750, 668] width 508 height 31
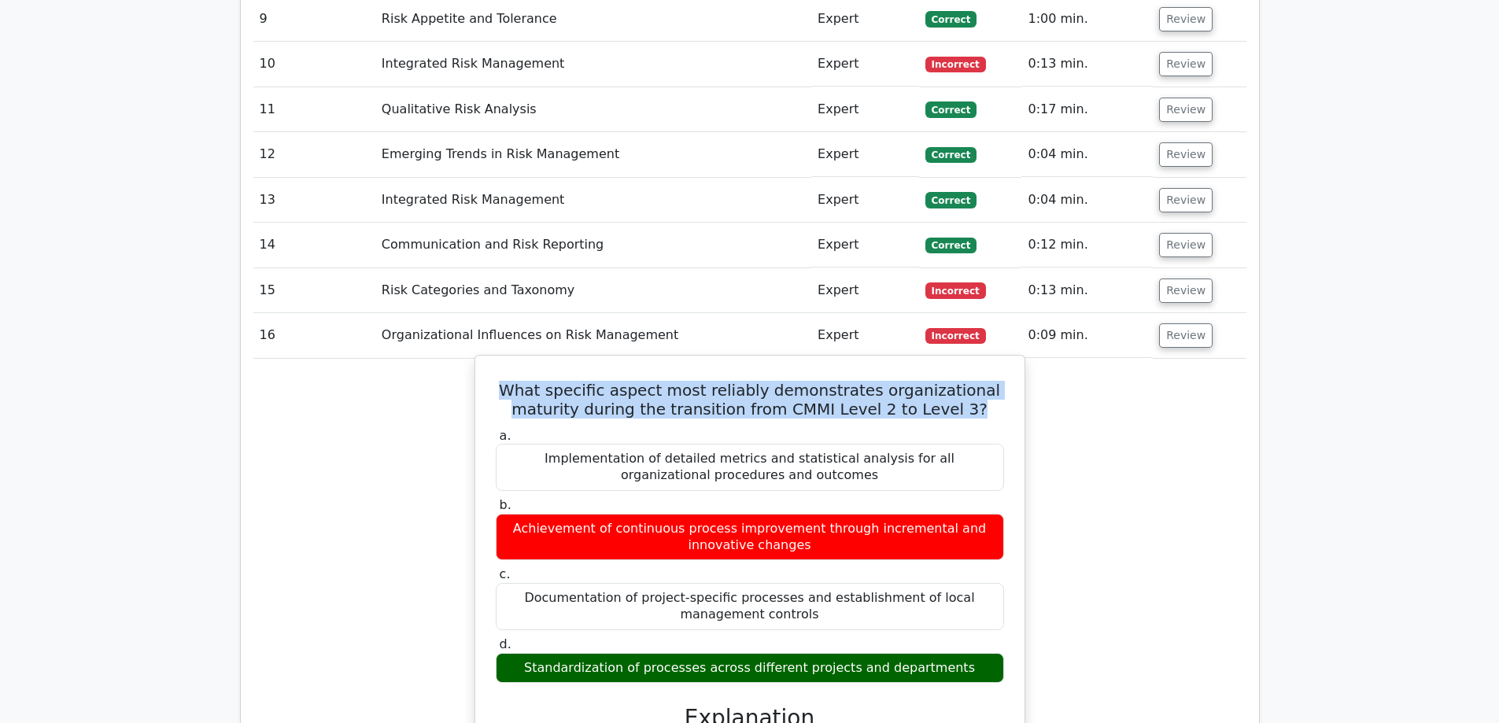
copy div "Standardization of processes across different projects and departments"
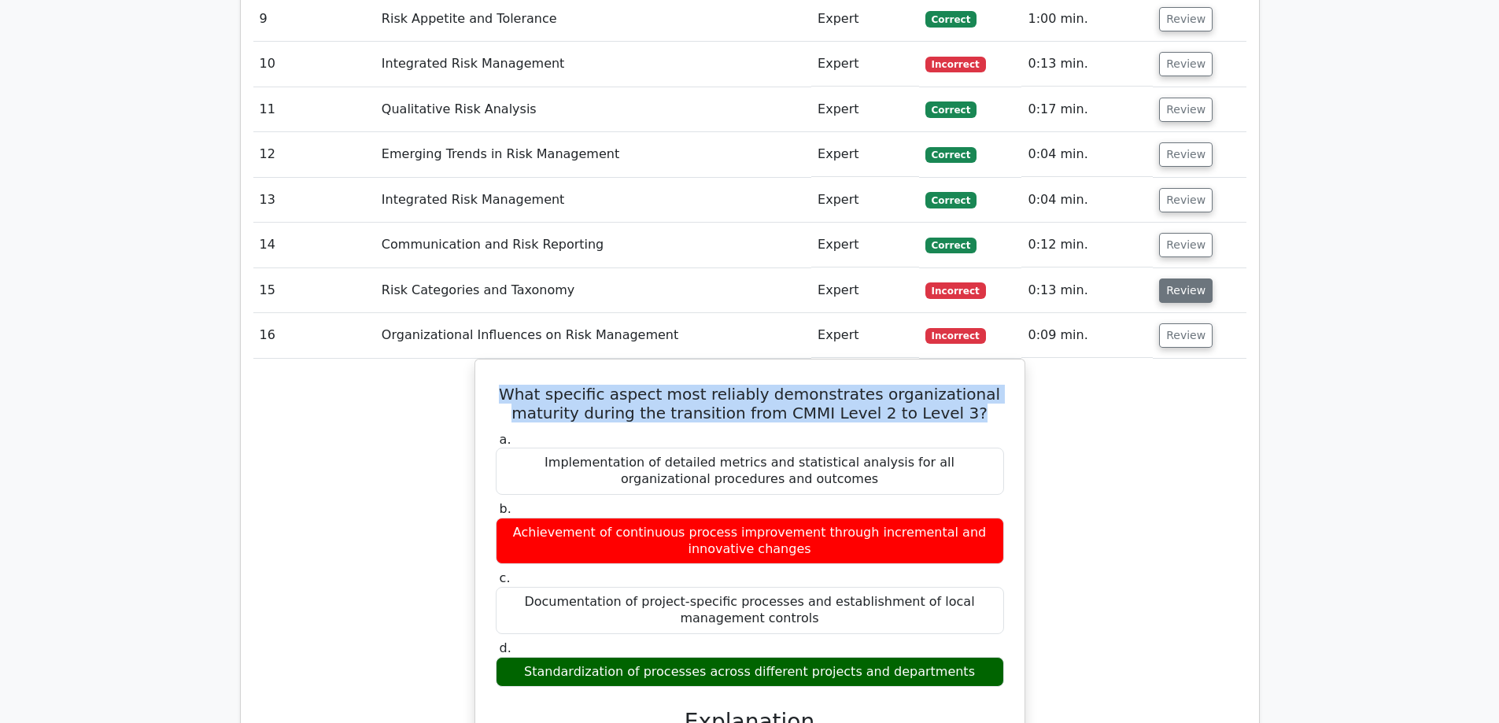
click at [1177, 279] on button "Review" at bounding box center [1186, 291] width 54 height 24
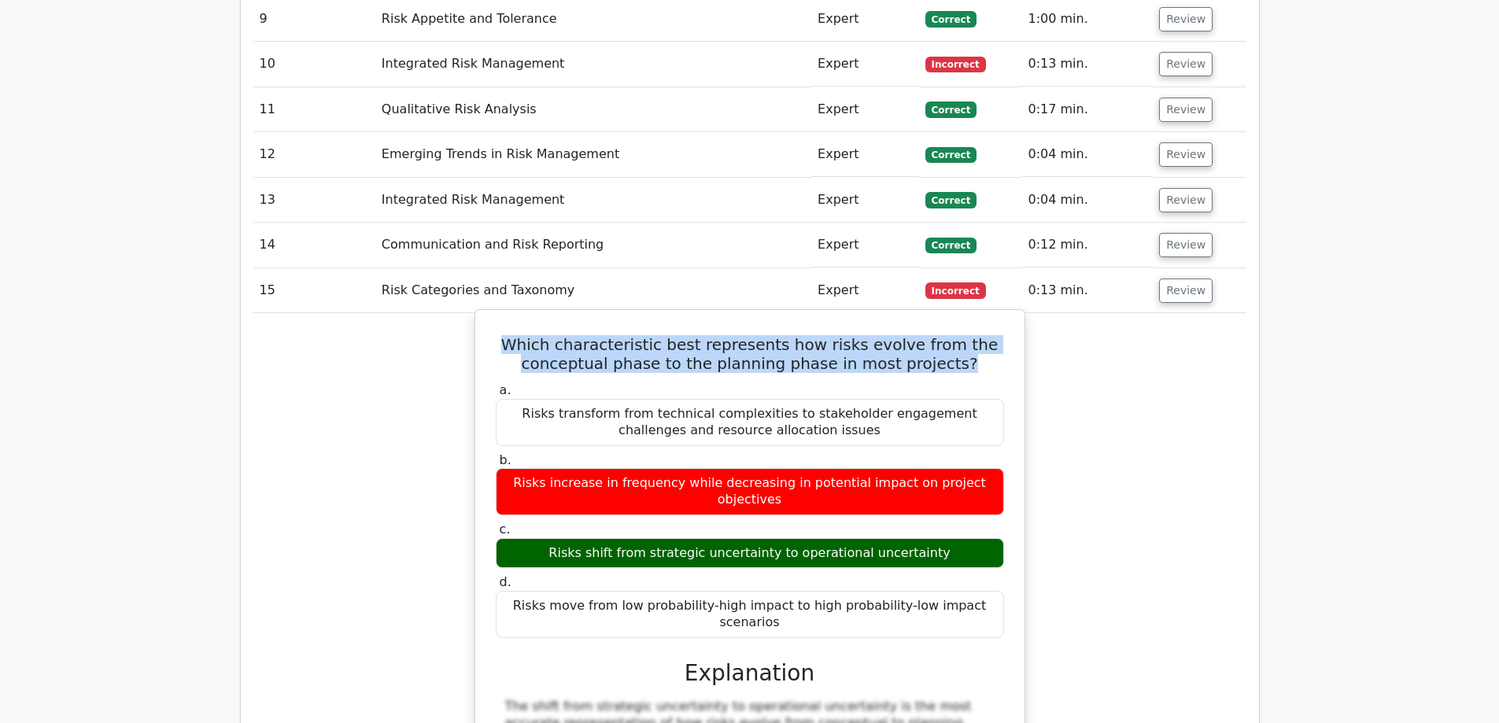
drag, startPoint x: 969, startPoint y: 227, endPoint x: 519, endPoint y: 185, distance: 452.8
click at [519, 316] on div "Which characteristic best represents how risks evolve from the conceptual phase…" at bounding box center [750, 708] width 537 height 785
copy h5 "Which characteristic best represents how risks evolve from the conceptual phase…"
drag, startPoint x: 936, startPoint y: 393, endPoint x: 564, endPoint y: 390, distance: 372.2
click at [564, 538] on div "Risks shift from strategic uncertainty to operational uncertainty" at bounding box center [750, 553] width 508 height 31
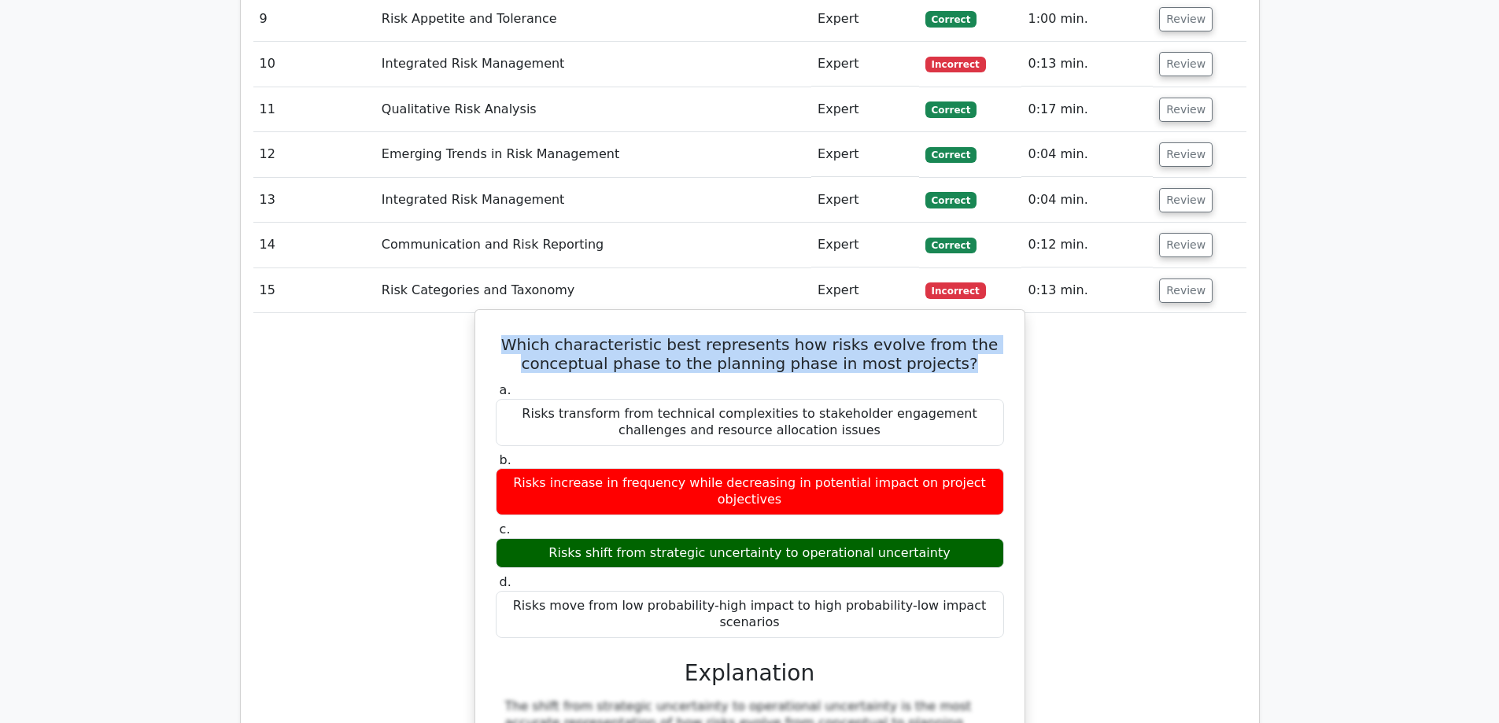
copy div "Risks shift from strategic uncertainty to operational uncertainty"
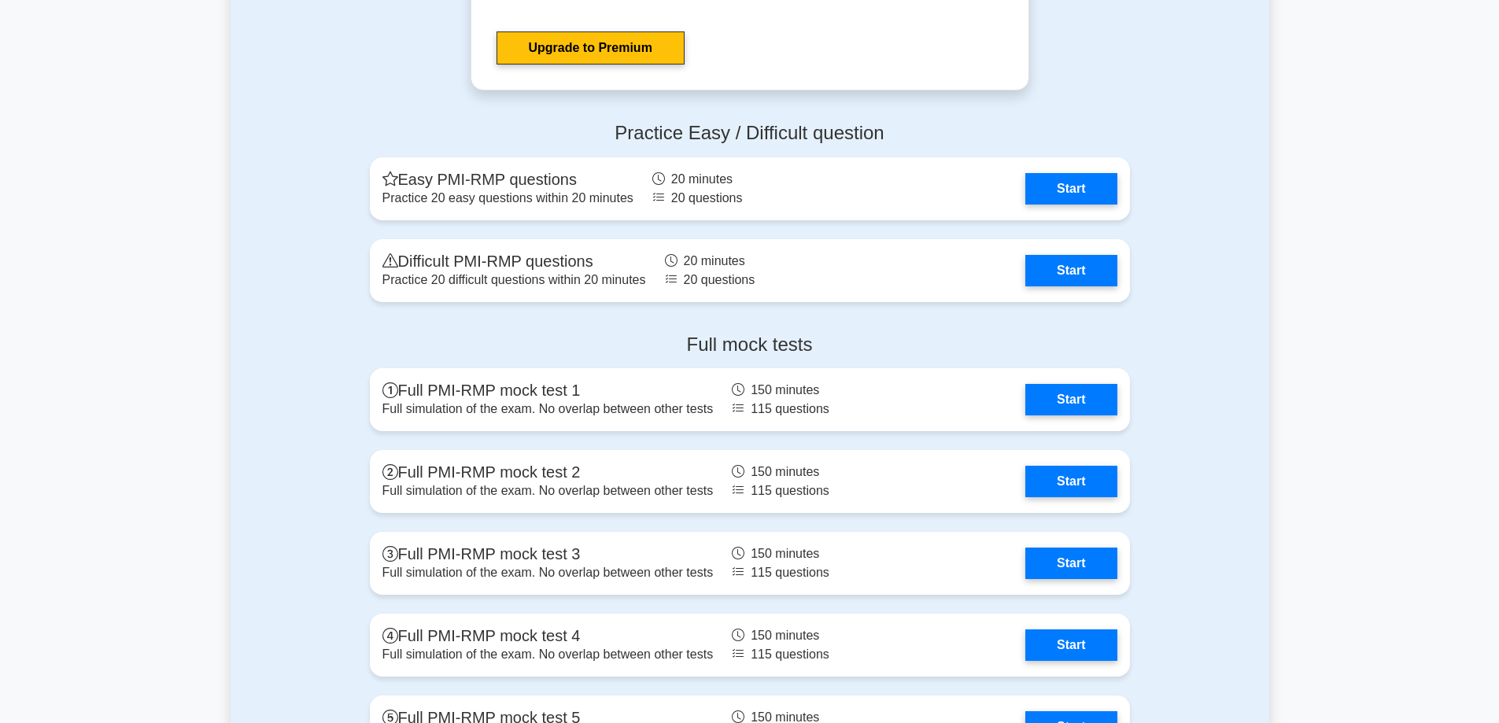
scroll to position [4249, 0]
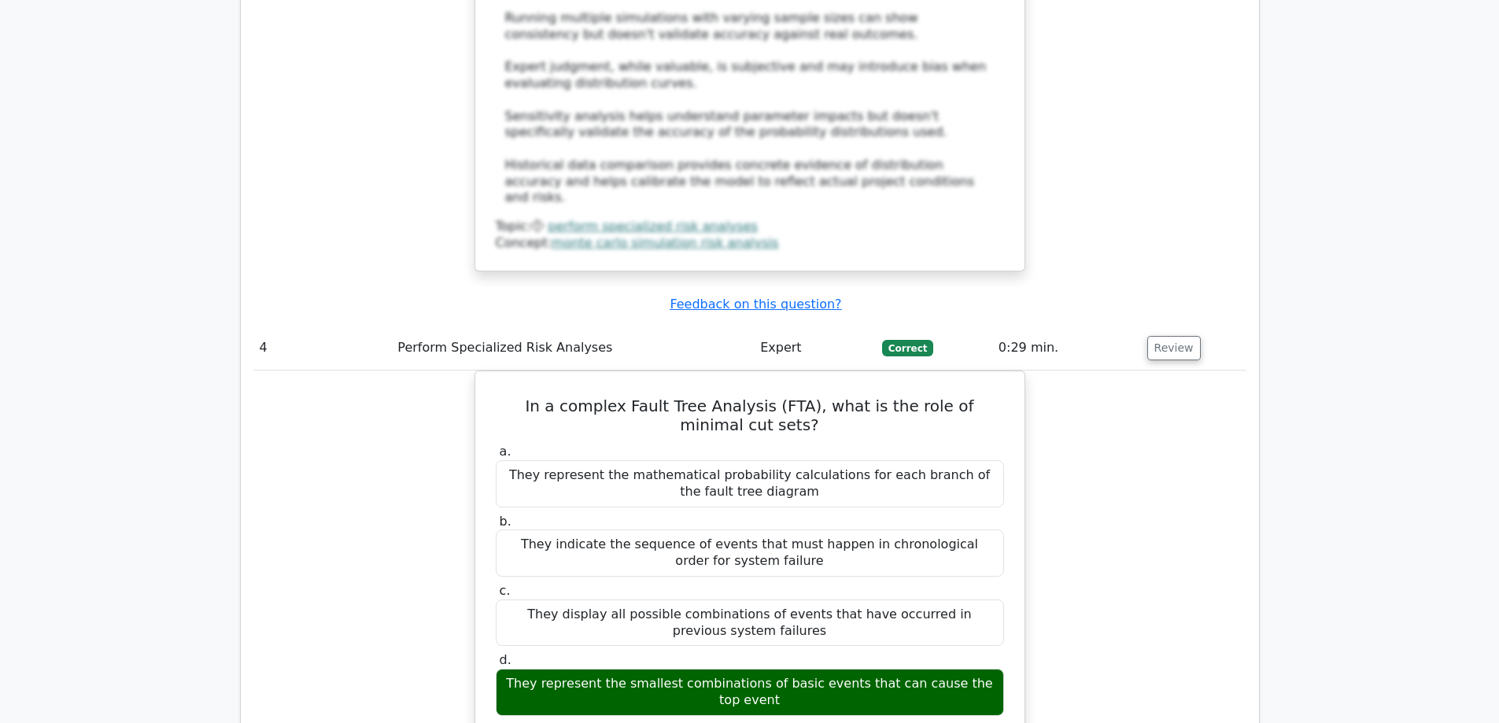
scroll to position [3620, 0]
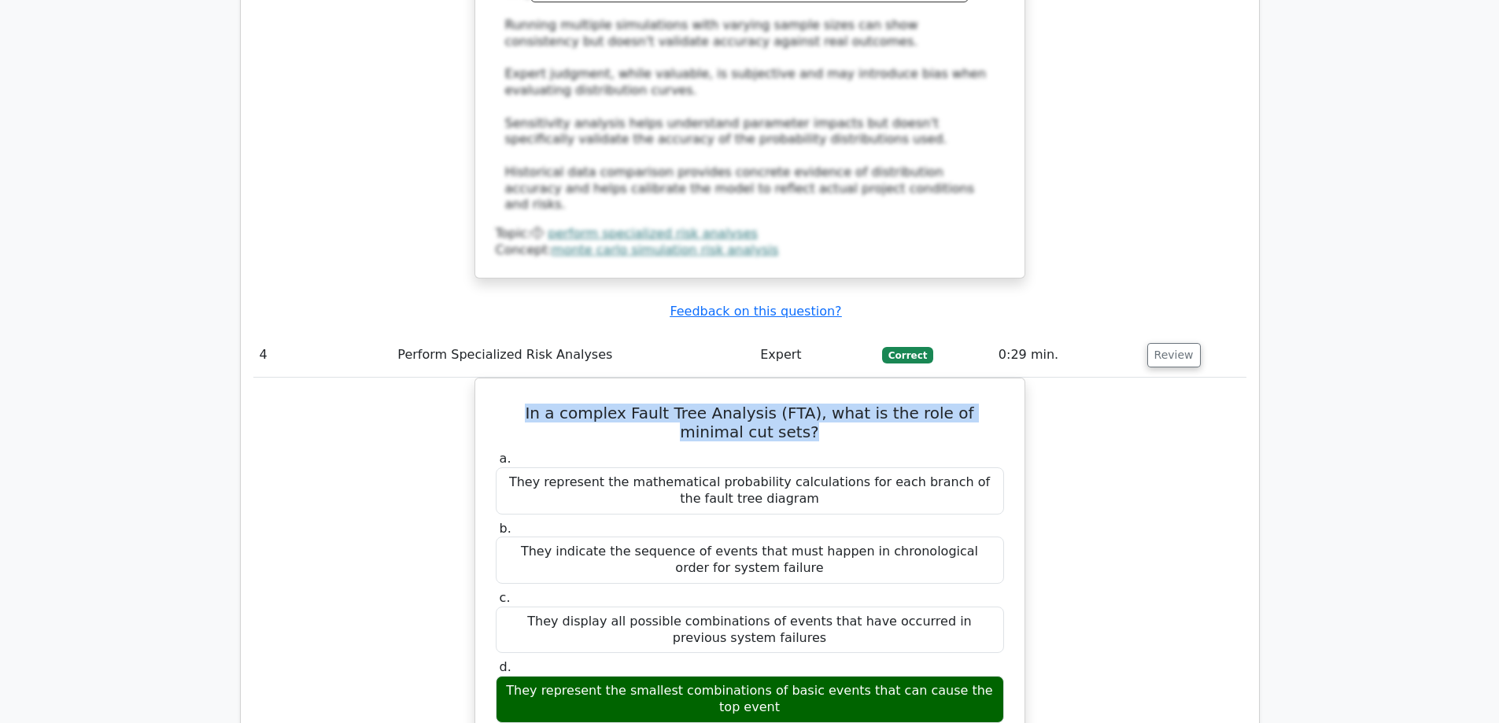
drag, startPoint x: 802, startPoint y: 228, endPoint x: 420, endPoint y: 191, distance: 383.4
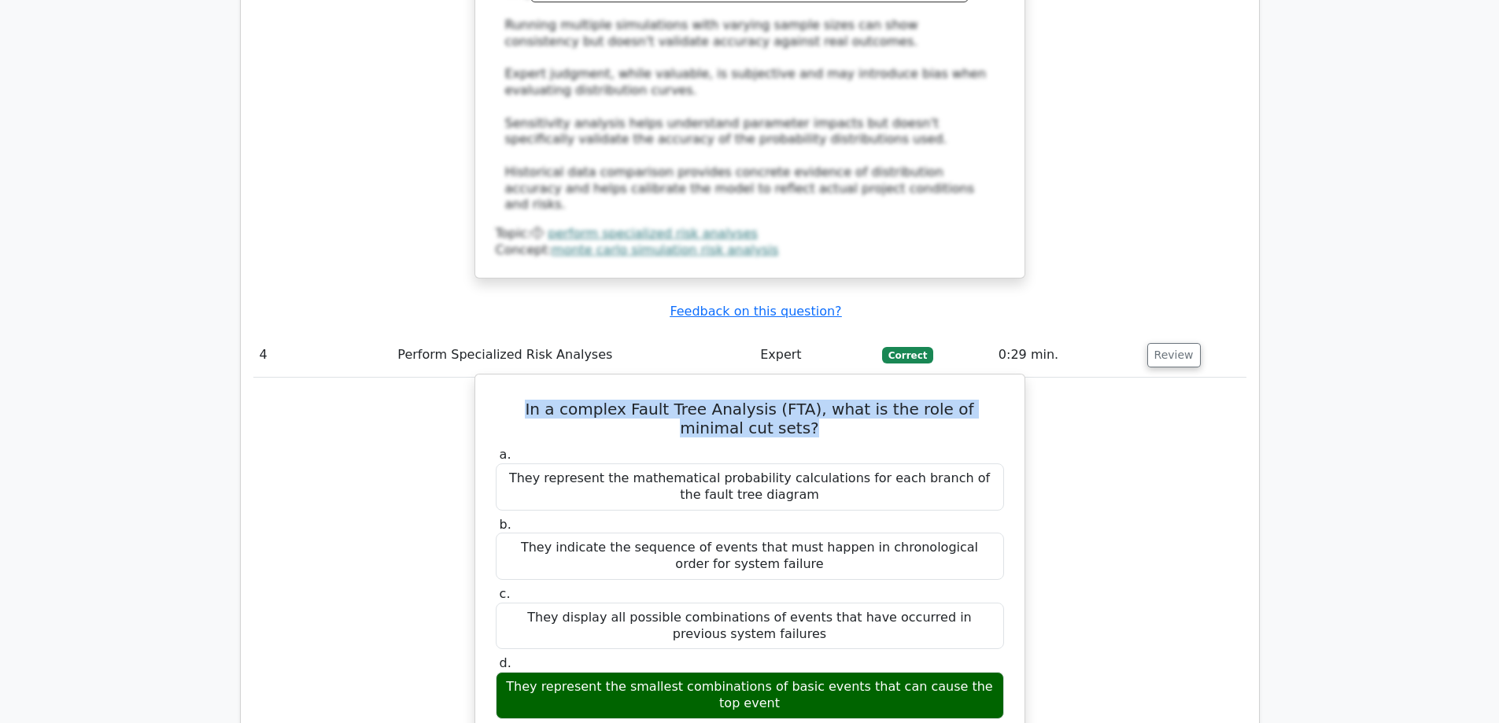
copy h5 "In a complex Fault Tree Analysis (FTA), what is the role of minimal cut sets?"
drag, startPoint x: 997, startPoint y: 487, endPoint x: 497, endPoint y: 482, distance: 500.5
click at [497, 672] on div "They represent the smallest combinations of basic events that can cause the top…" at bounding box center [750, 695] width 508 height 47
copy div "They represent the smallest combinations of basic events that can cause the top…"
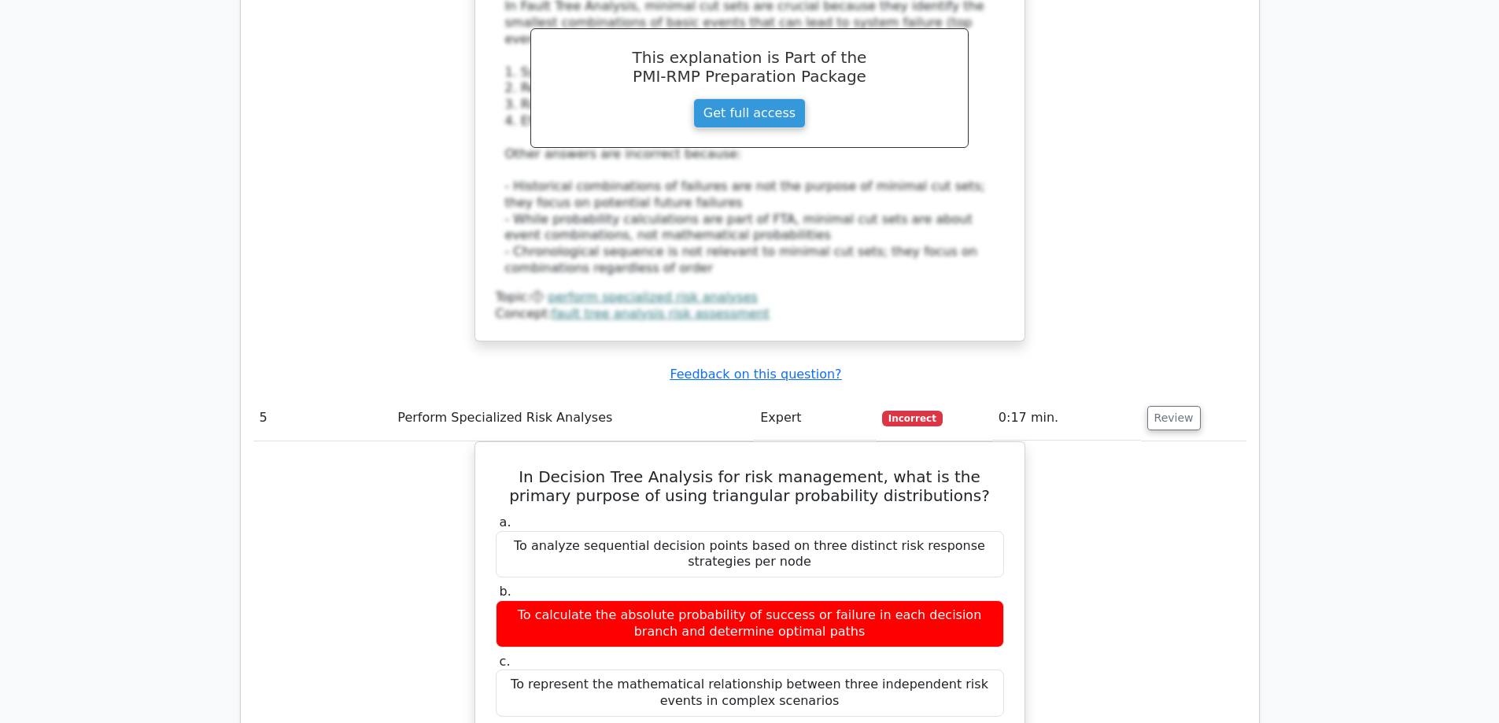
scroll to position [4407, 0]
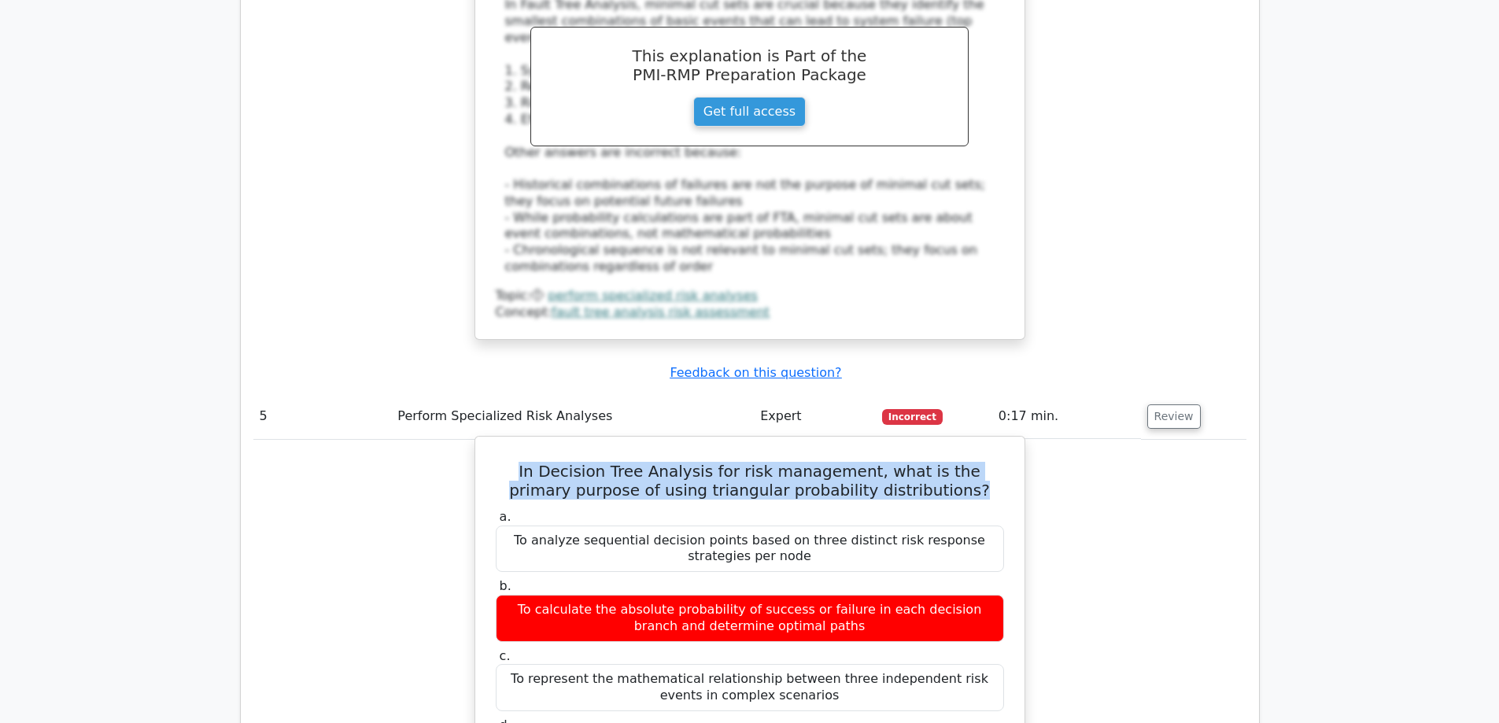
drag, startPoint x: 949, startPoint y: 279, endPoint x: 493, endPoint y: 243, distance: 457.0
click at [494, 462] on h5 "In Decision Tree Analysis for risk management, what is the primary purpose of u…" at bounding box center [750, 481] width 512 height 38
copy h5 "In Decision Tree Analysis for risk management, what is the primary purpose of u…"
drag, startPoint x: 979, startPoint y: 530, endPoint x: 573, endPoint y: 541, distance: 406.2
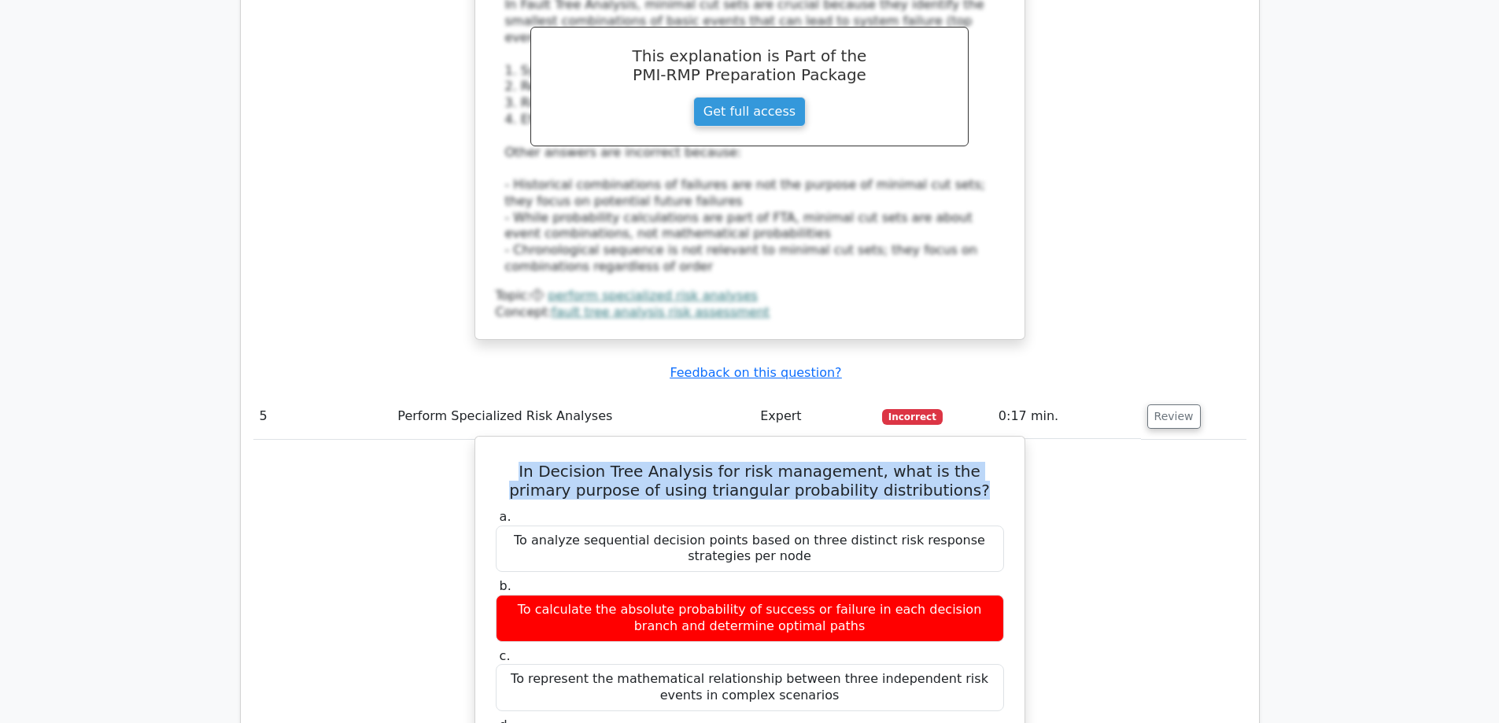
copy div "To model uncertain variables using minimum, maximum, and most likely values"
